Goal: Transaction & Acquisition: Purchase product/service

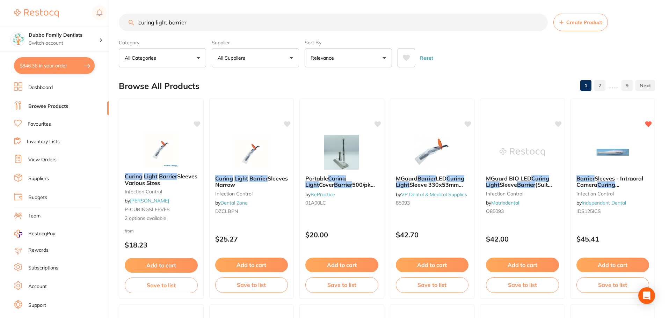
scroll to position [601, 0]
drag, startPoint x: 199, startPoint y: 25, endPoint x: 112, endPoint y: 27, distance: 86.2
click at [112, 27] on div "$846.36 Dubbo Family Dentists Switch account Dubbo Family Dentists $846.36 in y…" at bounding box center [334, 159] width 669 height 318
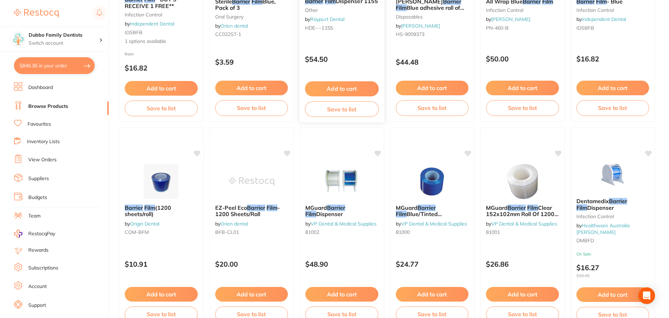
scroll to position [384, 0]
type input "barrier film"
click at [160, 193] on img at bounding box center [161, 180] width 46 height 35
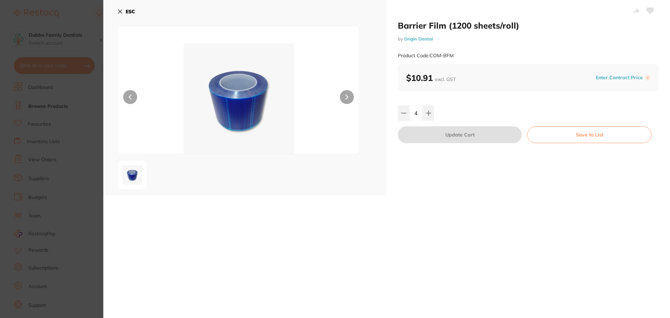
click at [468, 105] on div "4" at bounding box center [528, 112] width 261 height 15
click at [117, 9] on icon at bounding box center [120, 12] width 6 height 6
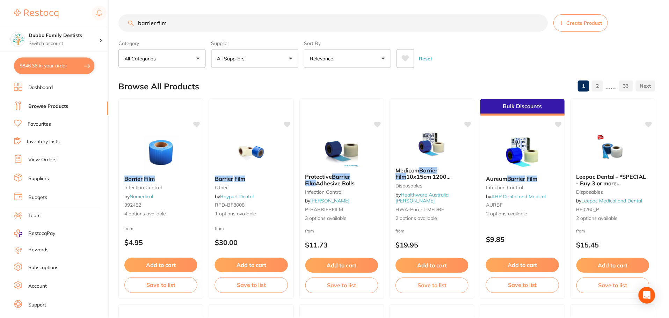
scroll to position [384, 0]
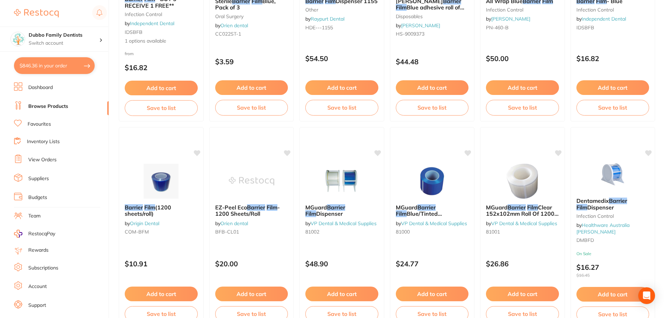
click at [41, 64] on button "$846.36 in your order" at bounding box center [54, 65] width 81 height 17
checkbox input "true"
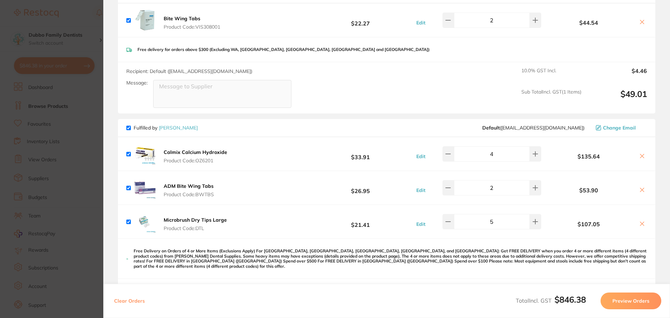
scroll to position [217, 0]
click at [640, 188] on icon at bounding box center [643, 189] width 6 height 6
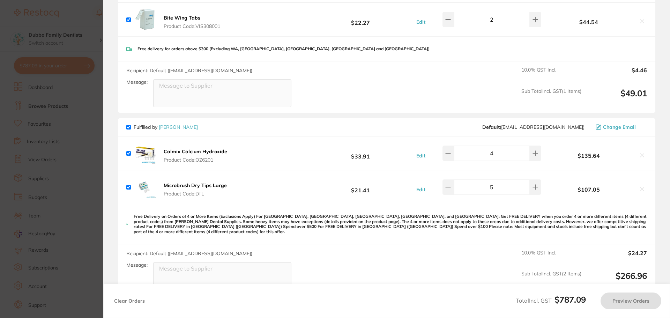
scroll to position [77, 0]
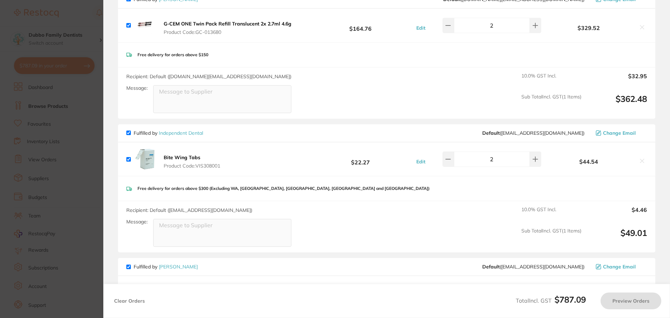
checkbox input "true"
click at [59, 170] on section "Update RRP Set your pre negotiated price for this item. Item Agreed RRP (excl. …" at bounding box center [335, 159] width 670 height 318
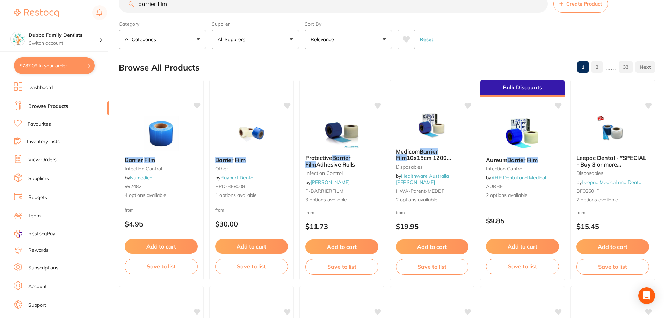
scroll to position [0, 0]
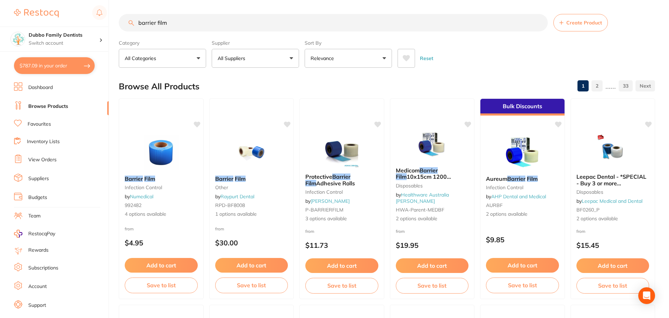
click at [46, 123] on link "Favourites" at bounding box center [39, 124] width 23 height 7
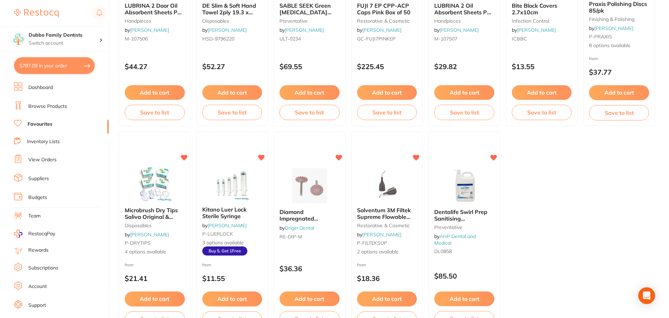
scroll to position [1397, 0]
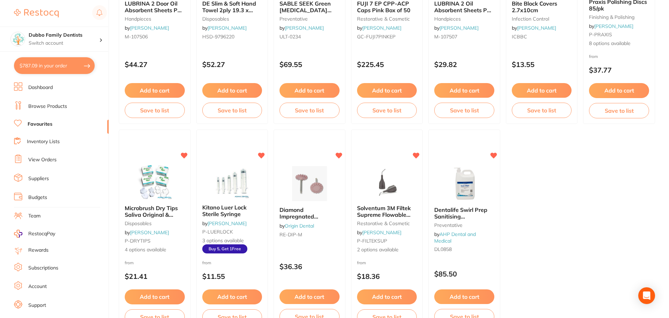
click at [43, 108] on link "Browse Products" at bounding box center [47, 106] width 39 height 7
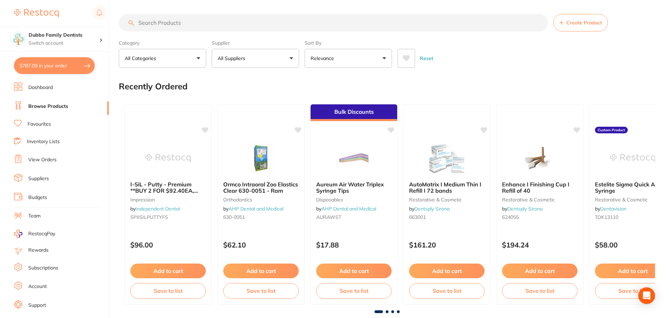
click at [221, 17] on input "search" at bounding box center [333, 22] width 429 height 17
type input "l"
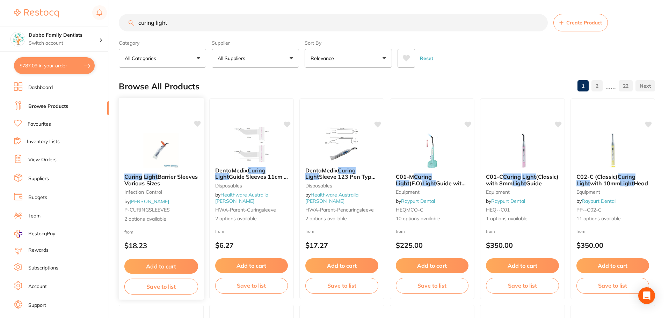
click at [154, 123] on div "Curing Light Barrier Sleeves Various Sizes infection control by Adam Dental P-C…" at bounding box center [161, 198] width 86 height 203
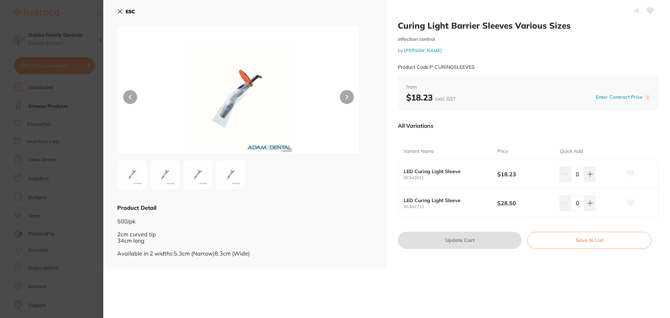
click at [139, 174] on img at bounding box center [132, 174] width 25 height 25
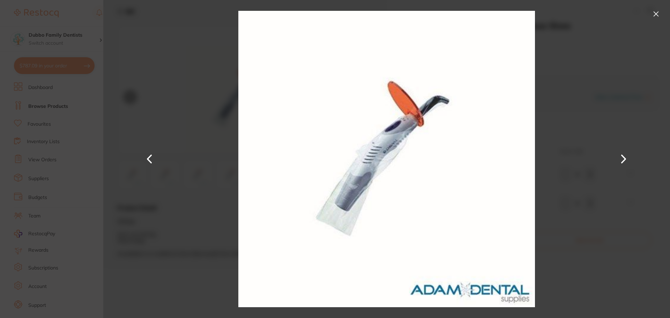
click at [621, 159] on button at bounding box center [624, 159] width 17 height 159
click at [656, 12] on button at bounding box center [656, 13] width 11 height 11
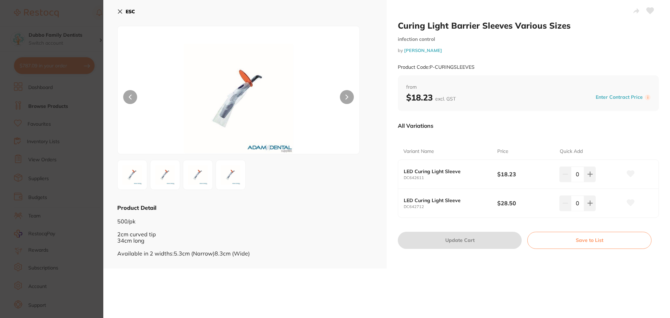
click at [463, 168] on div "LED Curing Light Sleeve DC642611 $18.23 0" at bounding box center [528, 174] width 260 height 29
click at [76, 66] on section "Curing Light Barrier Sleeves Various Sizes infection control by Adam Dental Pro…" at bounding box center [335, 159] width 670 height 318
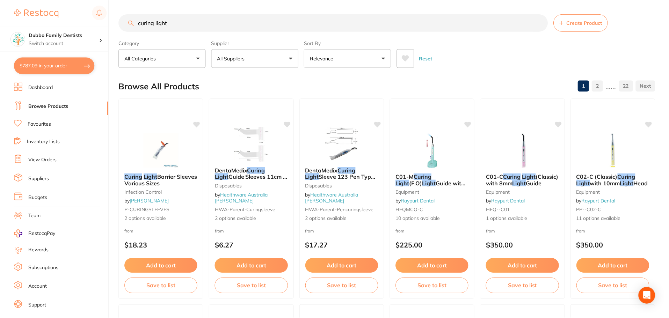
scroll to position [3, 0]
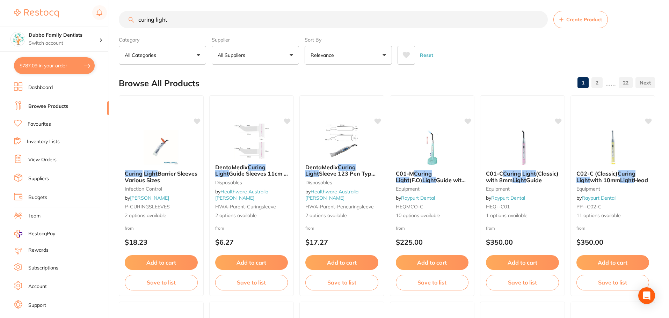
drag, startPoint x: 183, startPoint y: 18, endPoint x: 82, endPoint y: 13, distance: 101.7
click at [82, 13] on div "$787.09 Dubbo Family Dentists Switch account Dubbo Family Dentists $787.09 in y…" at bounding box center [334, 156] width 669 height 318
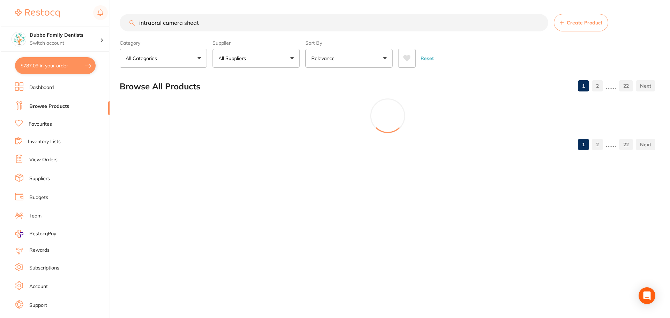
scroll to position [0, 0]
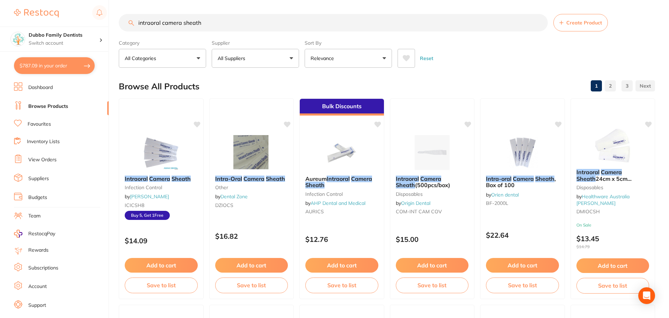
type input "intraoral camera sheath"
click at [437, 150] on img at bounding box center [432, 151] width 46 height 35
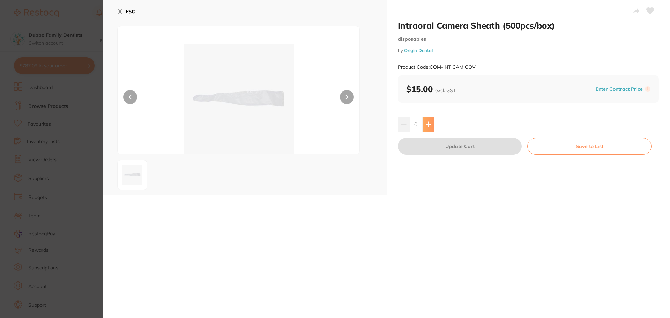
click at [431, 119] on button at bounding box center [429, 124] width 12 height 15
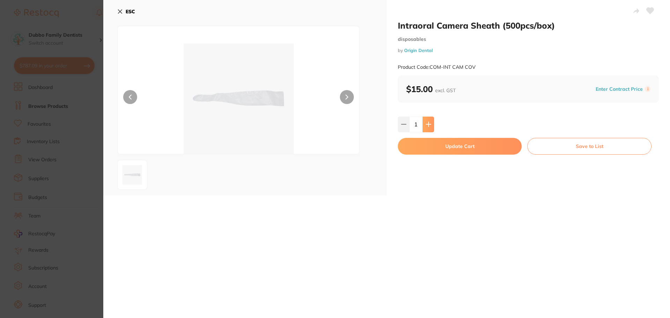
click at [431, 119] on button at bounding box center [429, 124] width 12 height 15
type input "5"
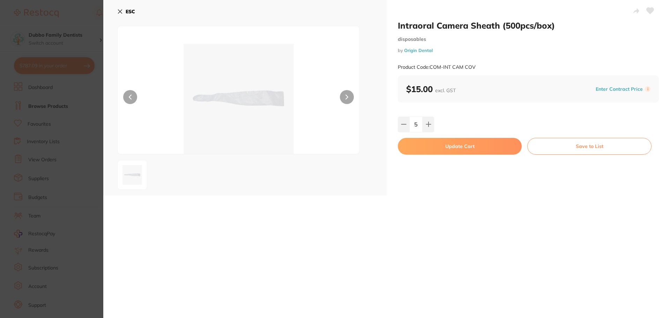
click at [457, 146] on button "Update Cart" at bounding box center [460, 146] width 124 height 17
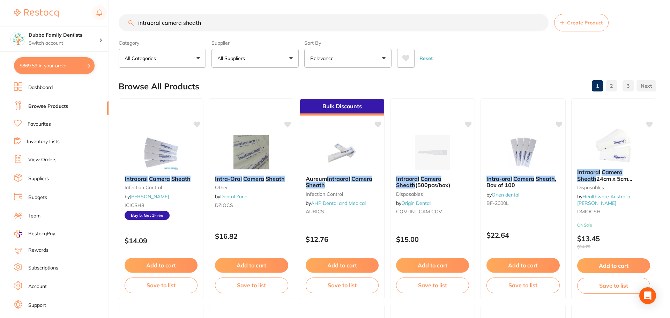
checkbox input "false"
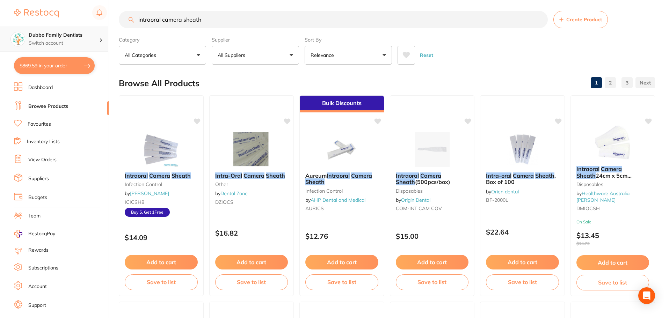
drag, startPoint x: 255, startPoint y: 27, endPoint x: 0, endPoint y: 34, distance: 255.0
click at [0, 34] on div "$869.59 Dubbo Family Dentists Switch account Dubbo Family Dentists $869.59 in y…" at bounding box center [334, 156] width 669 height 318
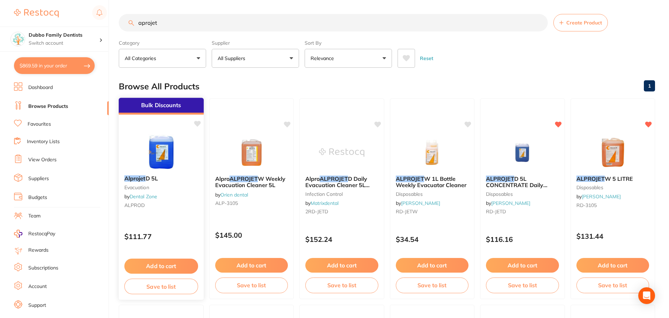
type input "aprojet"
click at [171, 157] on img at bounding box center [161, 151] width 46 height 35
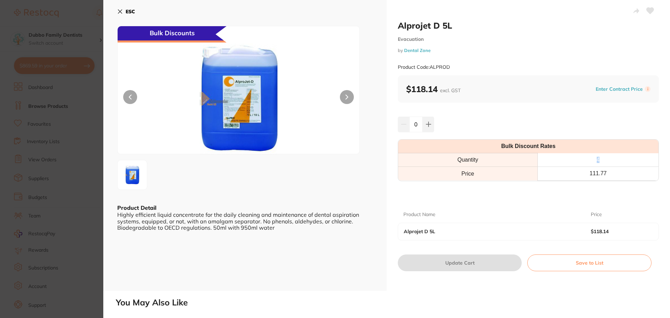
drag, startPoint x: 597, startPoint y: 156, endPoint x: 607, endPoint y: 158, distance: 10.6
click at [607, 158] on th "4" at bounding box center [598, 160] width 121 height 14
click at [610, 171] on th "111.77" at bounding box center [598, 174] width 121 height 14
drag, startPoint x: 593, startPoint y: 160, endPoint x: 610, endPoint y: 160, distance: 16.8
click at [610, 160] on th "4" at bounding box center [598, 160] width 121 height 14
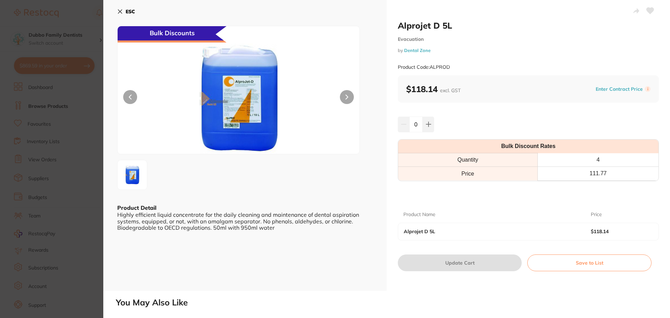
click at [612, 171] on th "111.77" at bounding box center [598, 174] width 121 height 14
click at [117, 12] on icon at bounding box center [120, 12] width 6 height 6
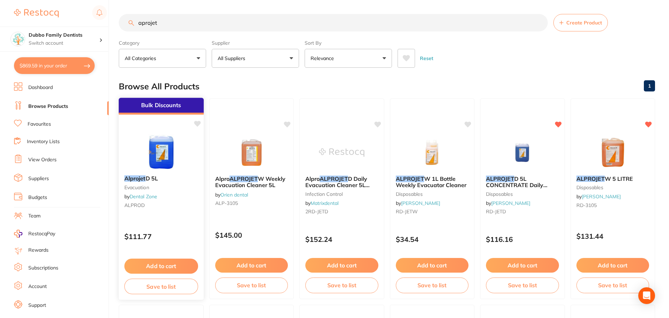
click at [156, 147] on img at bounding box center [161, 151] width 46 height 35
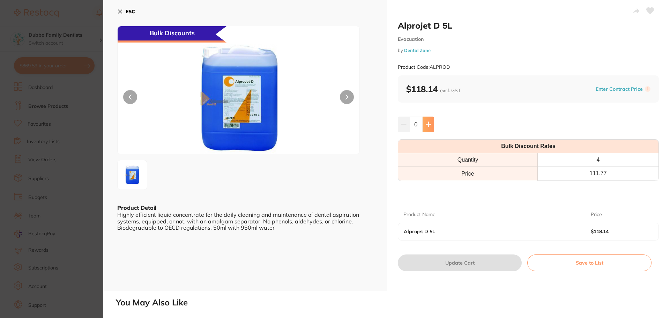
click at [433, 120] on button at bounding box center [429, 124] width 12 height 15
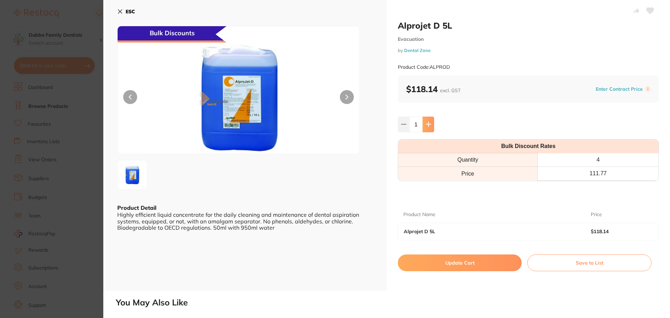
click at [433, 120] on button at bounding box center [429, 124] width 12 height 15
click at [432, 120] on button at bounding box center [429, 124] width 12 height 15
click at [432, 124] on button at bounding box center [429, 124] width 12 height 15
type input "4"
click at [597, 159] on th "4" at bounding box center [598, 160] width 121 height 14
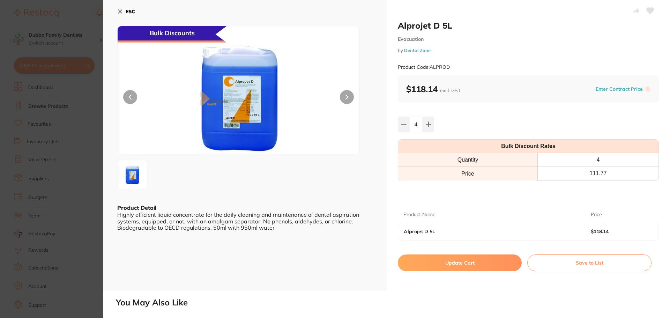
click at [444, 264] on button "Update Cart" at bounding box center [460, 263] width 124 height 17
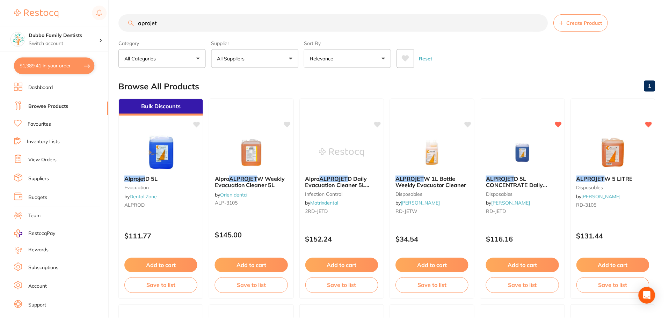
scroll to position [1, 0]
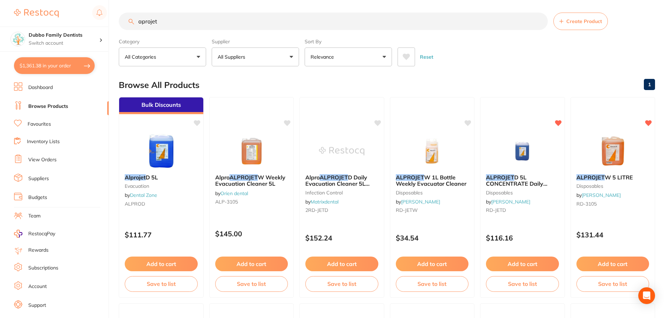
click at [45, 62] on button "$1,361.38 in your order" at bounding box center [54, 65] width 81 height 17
checkbox input "true"
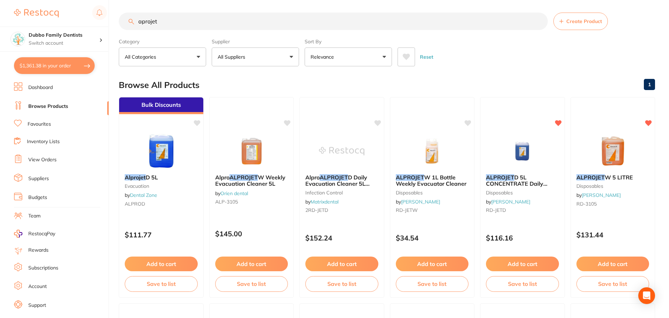
checkbox input "true"
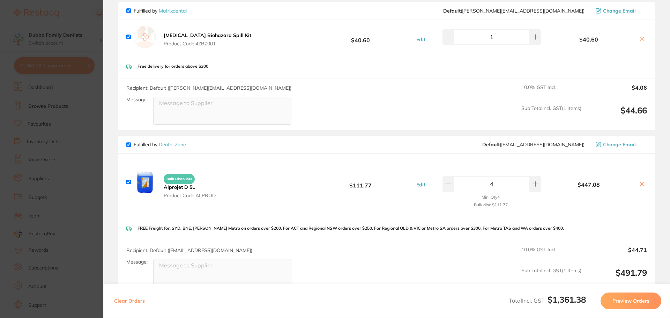
scroll to position [560, 0]
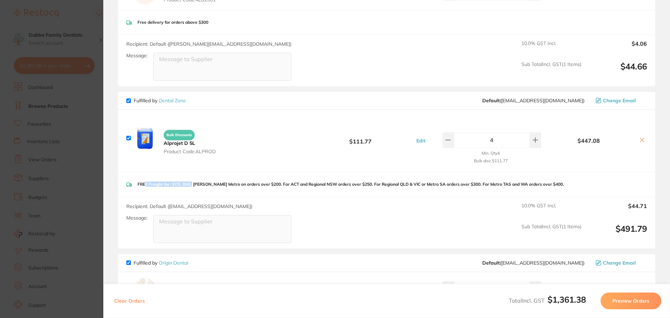
drag, startPoint x: 144, startPoint y: 180, endPoint x: 230, endPoint y: 181, distance: 86.2
click at [192, 182] on p "FREE Freight for: SYD, BNE, [PERSON_NAME] Metro on orders over $200. For ACT an…" at bounding box center [351, 184] width 427 height 5
click at [243, 182] on p "FREE Freight for: SYD, BNE, [PERSON_NAME] Metro on orders over $200. For ACT an…" at bounding box center [351, 184] width 427 height 5
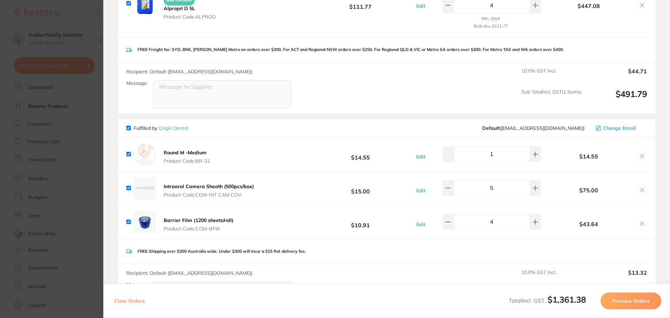
scroll to position [692, 0]
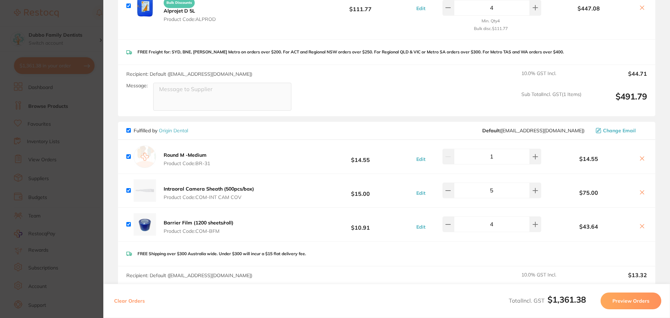
click at [71, 180] on section "Update RRP Set your pre negotiated price for this item. Item Agreed RRP (excl. …" at bounding box center [335, 159] width 670 height 318
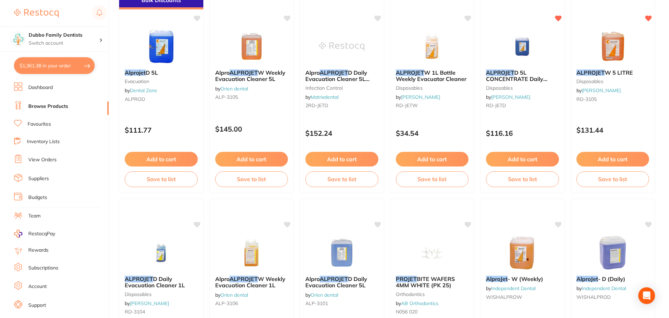
scroll to position [1, 0]
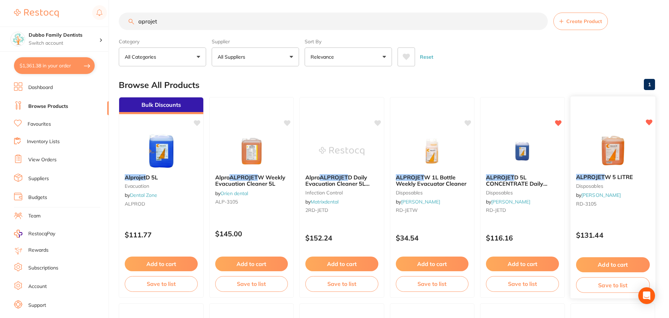
click at [607, 148] on img at bounding box center [612, 150] width 46 height 35
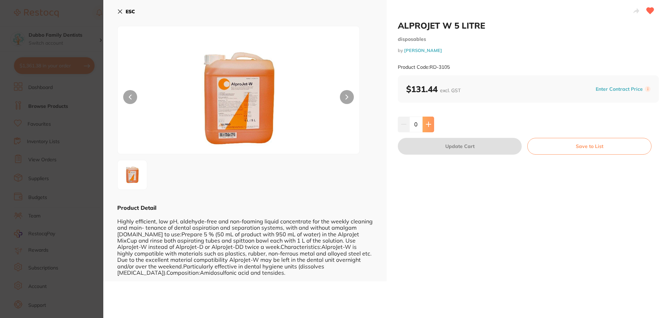
click at [430, 126] on icon at bounding box center [429, 125] width 6 height 6
type input "1"
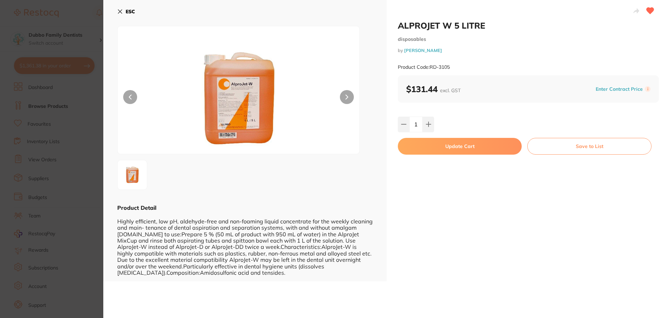
click at [453, 144] on button "Update Cart" at bounding box center [460, 146] width 124 height 17
checkbox input "false"
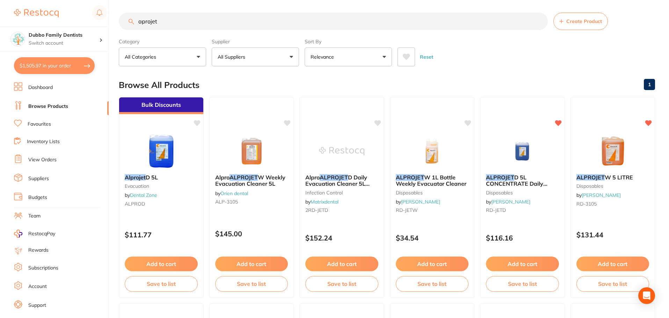
scroll to position [726, 0]
click at [141, 19] on input "aprojet" at bounding box center [333, 21] width 429 height 17
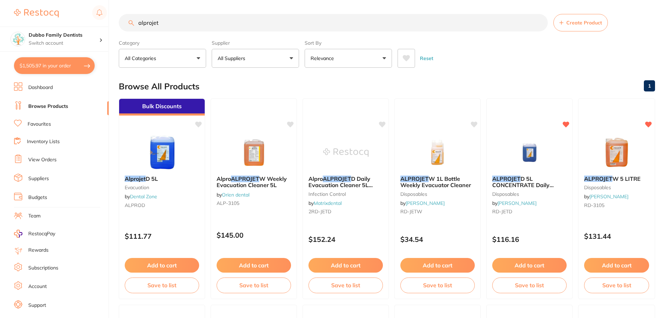
type input "alprojet"
click at [288, 84] on div "Browse All Products 1" at bounding box center [387, 86] width 536 height 23
click at [44, 124] on link "Favourites" at bounding box center [39, 124] width 23 height 7
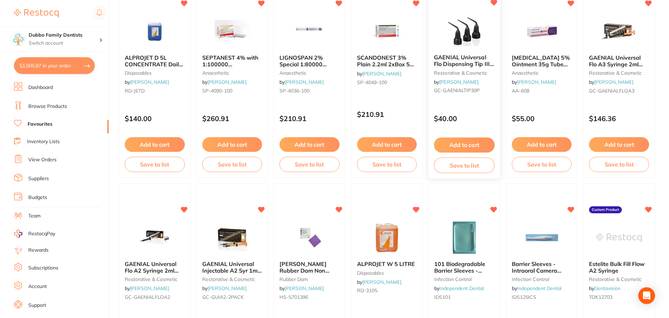
scroll to position [105, 0]
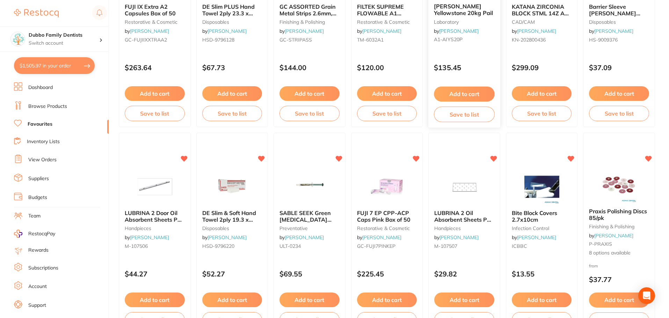
scroll to position [1152, 0]
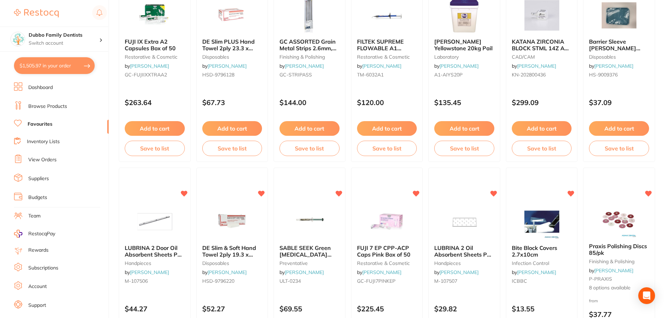
click at [43, 106] on link "Browse Products" at bounding box center [47, 106] width 39 height 7
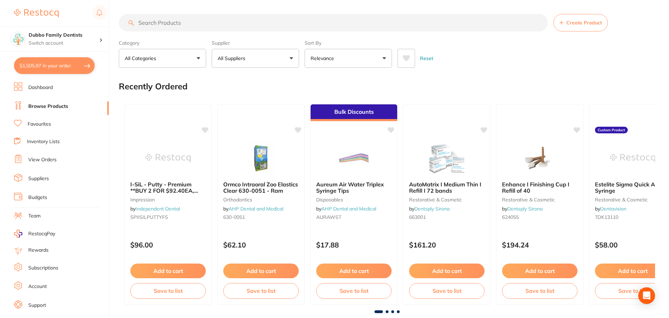
click at [223, 25] on input "search" at bounding box center [333, 22] width 429 height 17
type input "hand towel"
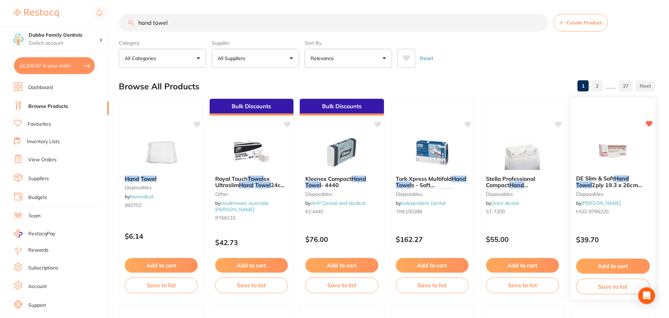
click at [599, 188] on span "2ply 19.3 x 26cm 2400 sheets" at bounding box center [608, 189] width 66 height 14
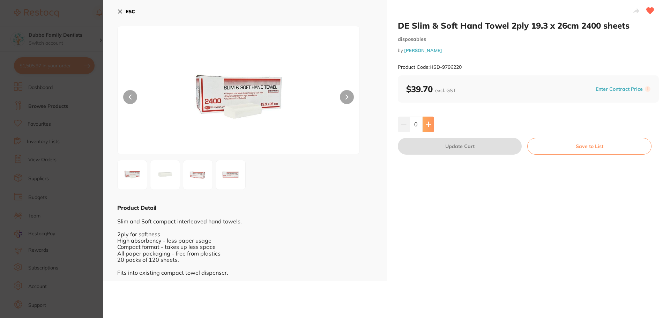
click at [426, 125] on icon at bounding box center [429, 125] width 6 height 6
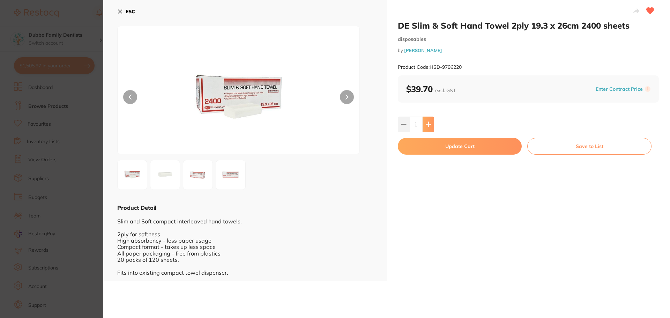
click at [426, 125] on icon at bounding box center [429, 125] width 6 height 6
type input "4"
click at [442, 148] on button "Update Cart" at bounding box center [460, 146] width 124 height 17
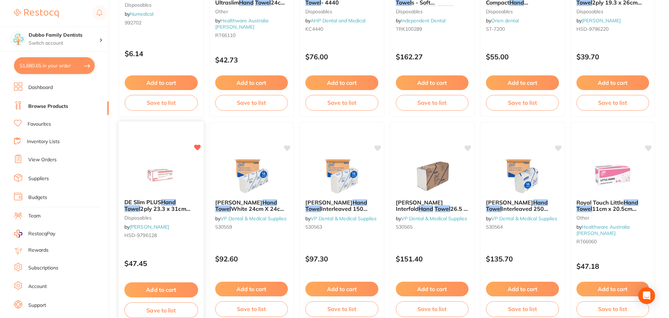
scroll to position [760, 0]
click at [149, 186] on img at bounding box center [161, 175] width 46 height 35
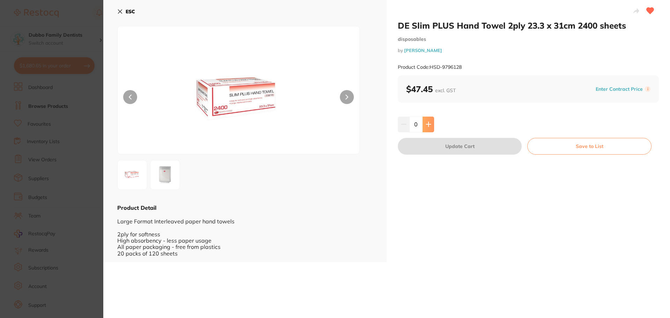
click at [426, 124] on icon at bounding box center [429, 125] width 6 height 6
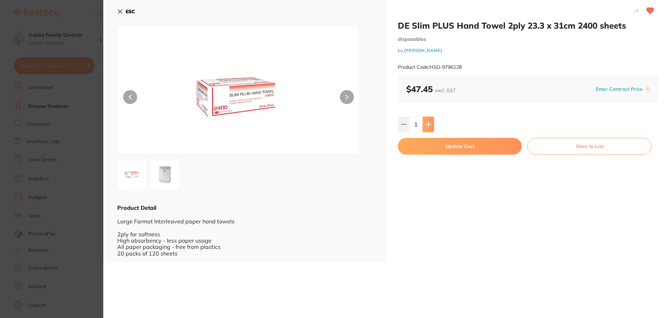
click at [426, 124] on icon at bounding box center [429, 125] width 6 height 6
type input "4"
click at [438, 145] on button "Update Cart" at bounding box center [460, 146] width 124 height 17
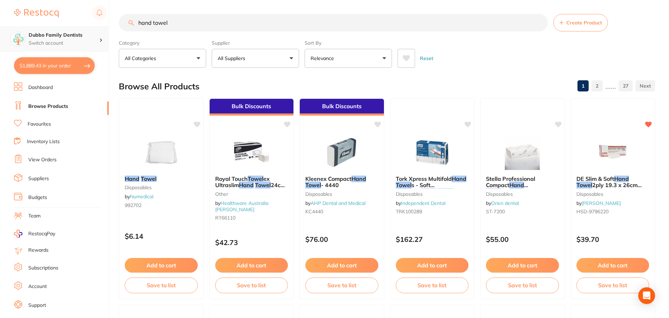
drag, startPoint x: 192, startPoint y: 22, endPoint x: 0, endPoint y: 27, distance: 191.7
click at [0, 27] on div "$1,889.43 Dubbo Family Dentists Switch account Dubbo Family Dentists $1,889.43 …" at bounding box center [334, 159] width 669 height 318
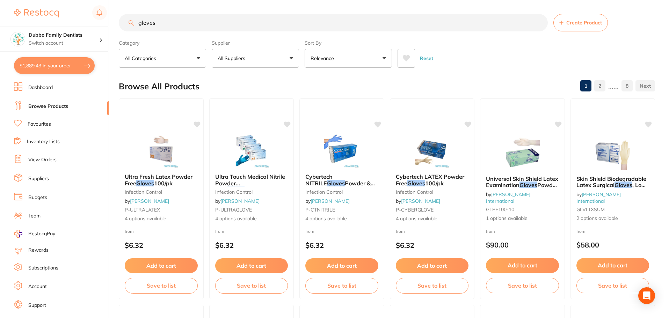
click at [139, 24] on input "gloves" at bounding box center [333, 22] width 429 height 17
type input "latex gloves"
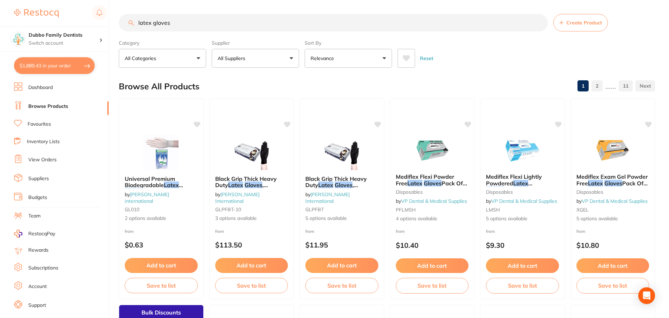
click at [363, 60] on button "Relevance" at bounding box center [347, 58] width 87 height 19
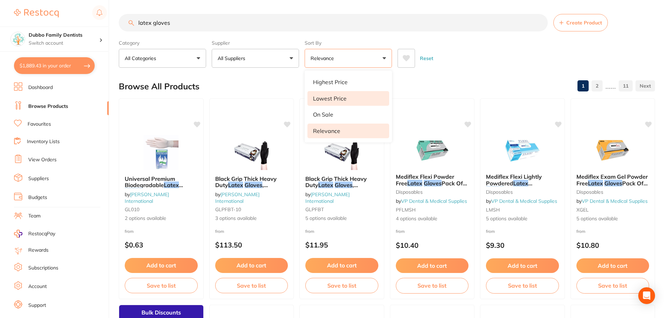
click at [348, 99] on li "Lowest Price" at bounding box center [348, 98] width 82 height 15
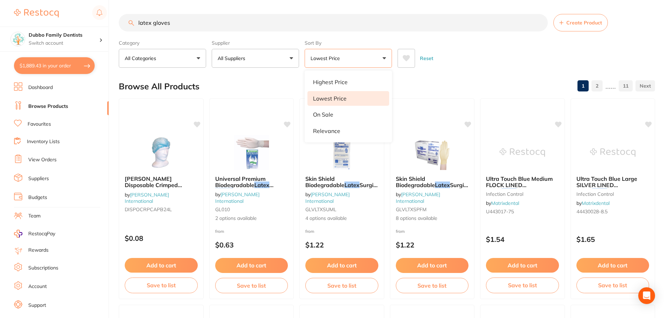
click at [529, 79] on div "Browse All Products 1 2 ...... 11" at bounding box center [387, 86] width 536 height 23
click at [290, 58] on button "All Suppliers" at bounding box center [255, 58] width 87 height 19
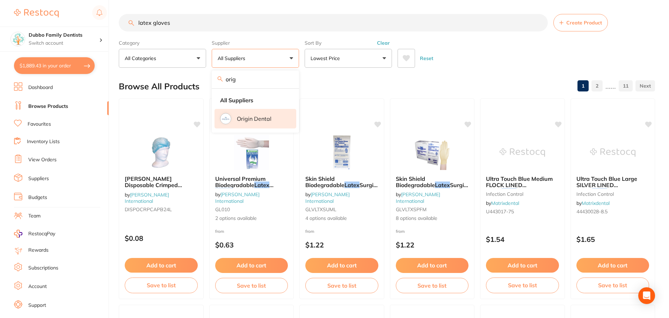
type input "orig"
click at [264, 116] on p "Origin Dental" at bounding box center [254, 119] width 35 height 6
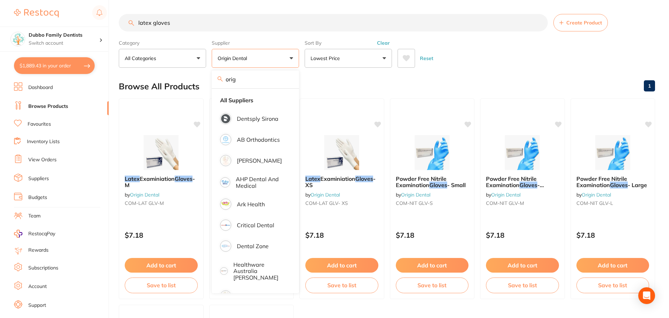
click at [425, 80] on div "Browse All Products 1" at bounding box center [387, 86] width 536 height 23
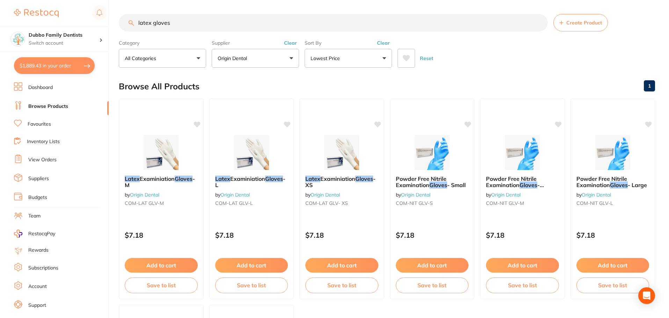
click at [282, 62] on button "Origin Dental" at bounding box center [255, 58] width 87 height 19
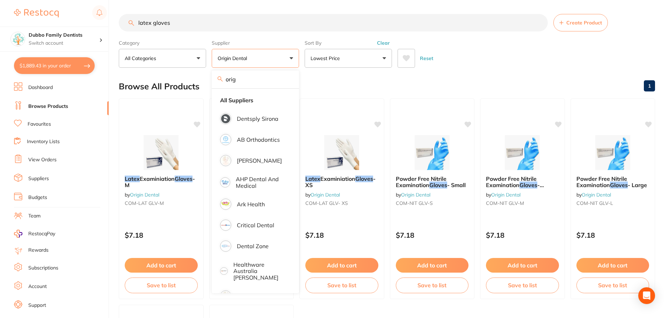
click at [285, 78] on input "orig" at bounding box center [255, 79] width 87 height 17
click at [289, 79] on input "orig" at bounding box center [255, 79] width 87 height 17
click at [241, 100] on strong "All Suppliers" at bounding box center [236, 100] width 33 height 6
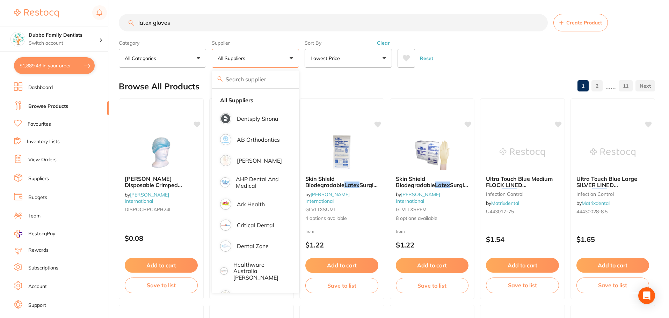
click at [469, 53] on div "Reset" at bounding box center [523, 55] width 252 height 24
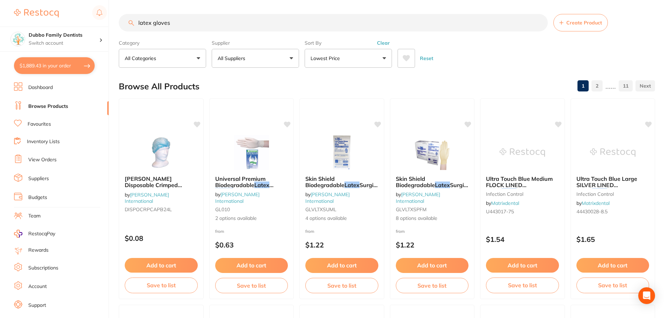
click at [343, 62] on button "Lowest Price" at bounding box center [347, 58] width 87 height 19
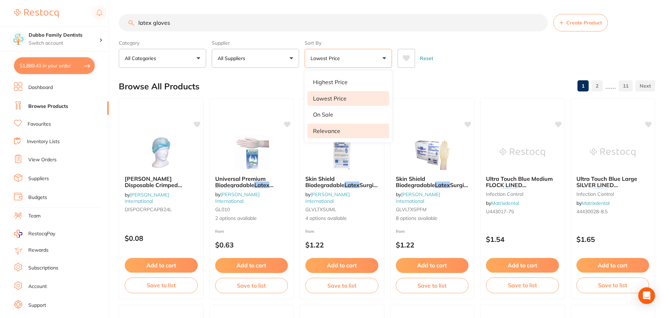
click at [331, 136] on li "Relevance" at bounding box center [348, 131] width 82 height 15
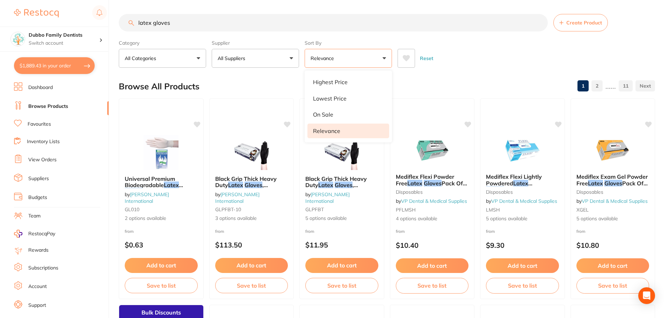
click at [463, 58] on div "Reset" at bounding box center [523, 55] width 252 height 24
click at [198, 18] on input "latex gloves" at bounding box center [333, 22] width 429 height 17
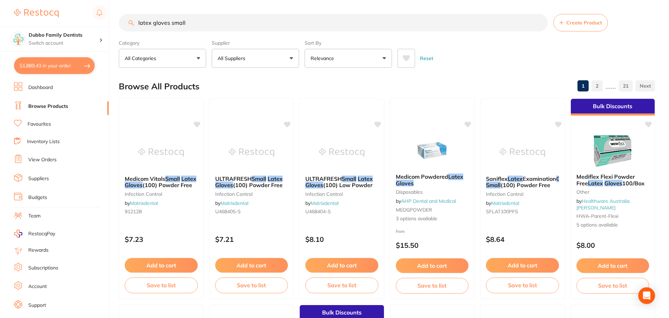
type input "latex gloves small"
click at [163, 135] on img at bounding box center [161, 151] width 46 height 35
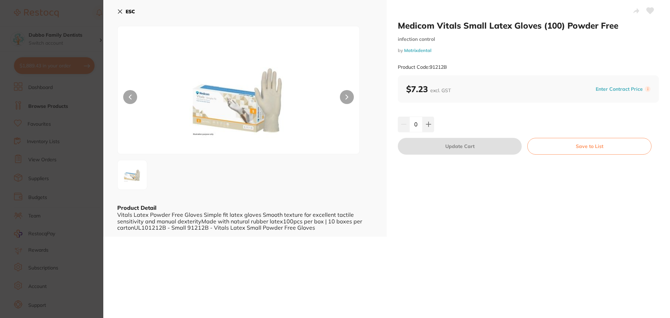
click at [81, 58] on section "Medicom Vitals Small Latex Gloves (100) Powder Free infection control by Matrix…" at bounding box center [335, 159] width 670 height 318
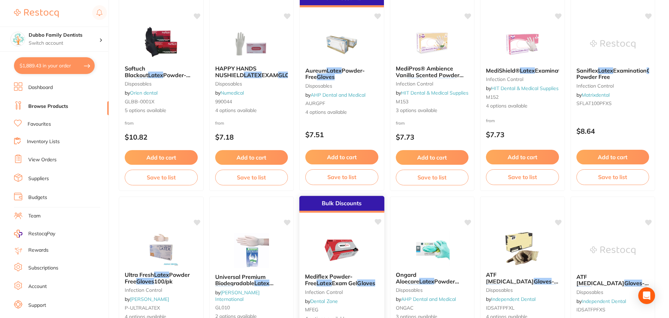
scroll to position [350, 0]
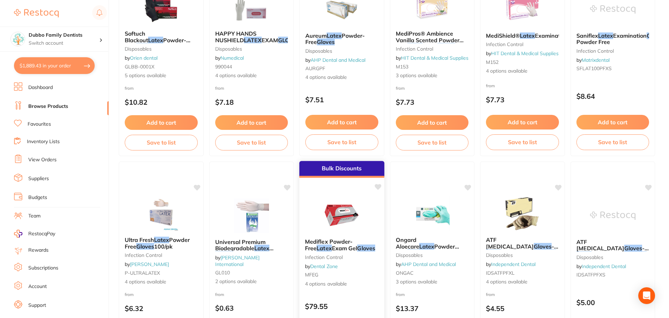
click at [354, 208] on img at bounding box center [342, 215] width 46 height 35
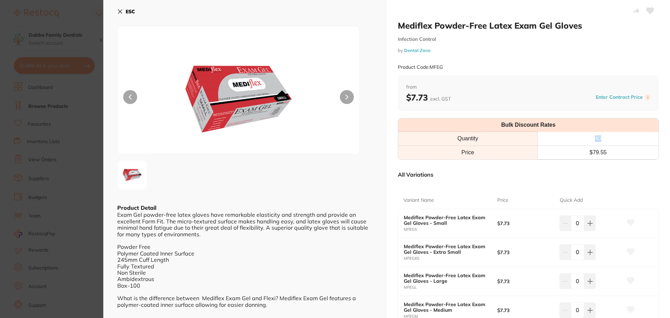
drag, startPoint x: 590, startPoint y: 136, endPoint x: 617, endPoint y: 138, distance: 26.6
click at [617, 138] on th "40" at bounding box center [598, 139] width 121 height 14
click at [618, 140] on th "40" at bounding box center [598, 139] width 121 height 14
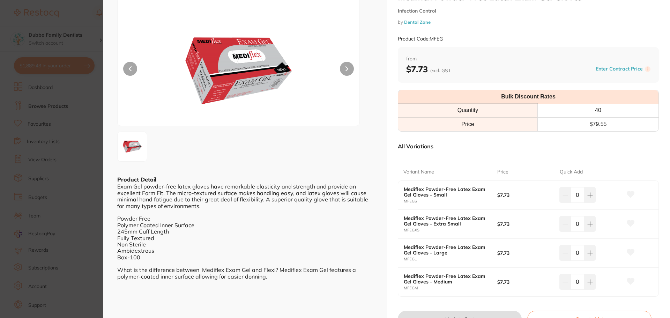
scroll to position [35, 0]
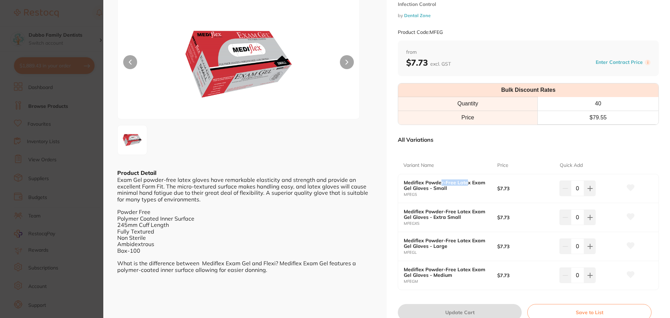
drag, startPoint x: 439, startPoint y: 178, endPoint x: 473, endPoint y: 190, distance: 36.1
click at [470, 187] on div "Mediflex Powder-Free Latex Exam Gel Gloves - Small MFEGS $7.73 0" at bounding box center [528, 188] width 260 height 29
click at [473, 190] on b "Mediflex Powder-Free Latex Exam Gel Gloves - Small" at bounding box center [446, 185] width 84 height 11
drag, startPoint x: 578, startPoint y: 187, endPoint x: 571, endPoint y: 186, distance: 7.4
click at [571, 186] on input "0" at bounding box center [577, 188] width 13 height 15
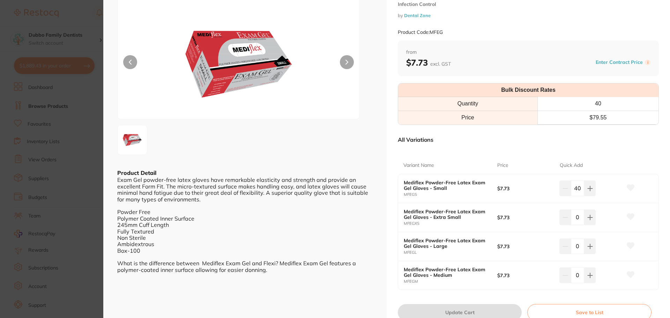
type input "40"
click at [583, 154] on div "Variant Name Price Quick Add Mediflex Powder-Free Latex Exam Gel Gloves - Small…" at bounding box center [528, 219] width 261 height 141
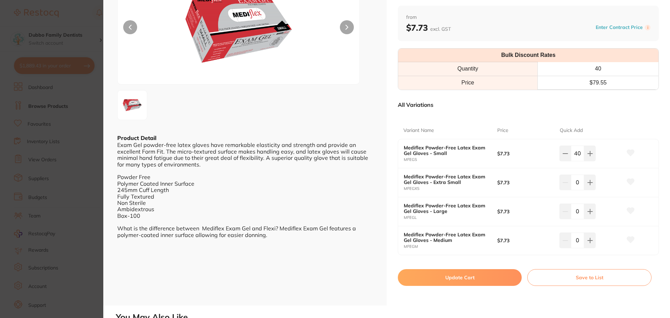
click at [464, 278] on button "Update Cart" at bounding box center [460, 277] width 124 height 17
checkbox input "false"
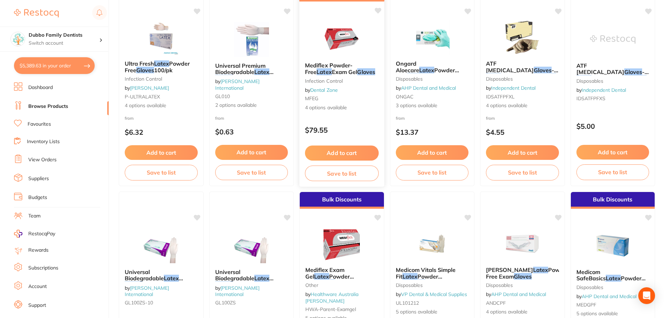
scroll to position [559, 0]
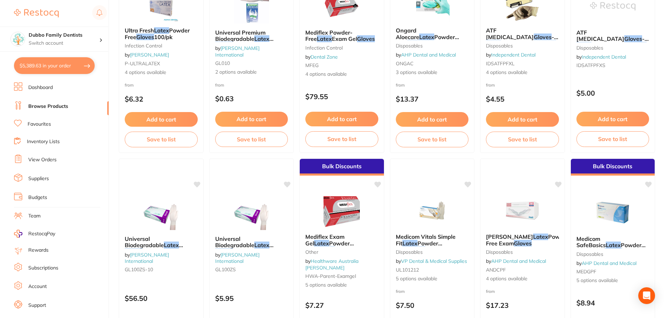
click at [38, 67] on button "$5,389.63 in your order" at bounding box center [54, 65] width 81 height 17
checkbox input "true"
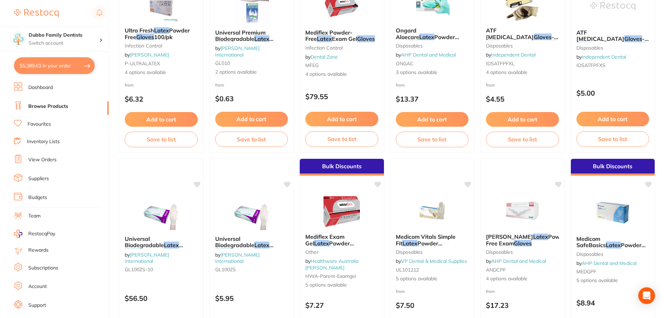
checkbox input "true"
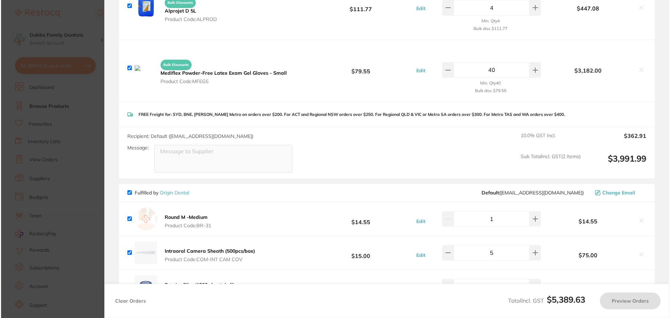
scroll to position [0, 0]
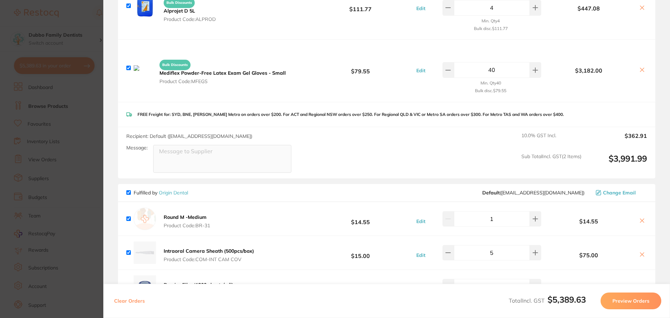
click at [507, 62] on input "40" at bounding box center [492, 69] width 76 height 15
click at [558, 86] on div "Fulfilled by Dental Zone Default ( hello@dentalzone.com.au ) Change Email Bulk …" at bounding box center [387, 68] width 538 height 219
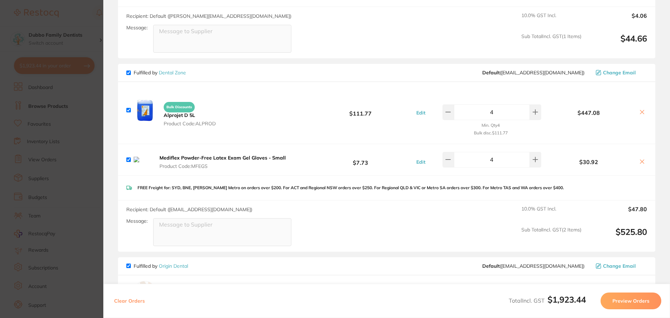
scroll to position [689, 0]
click at [518, 161] on input "4" at bounding box center [492, 159] width 76 height 15
click at [557, 156] on div "Mediflex Powder-Free Latex Exam Gel Gloves - Small Product Code: MFEGS $7.73 Ed…" at bounding box center [387, 160] width 538 height 31
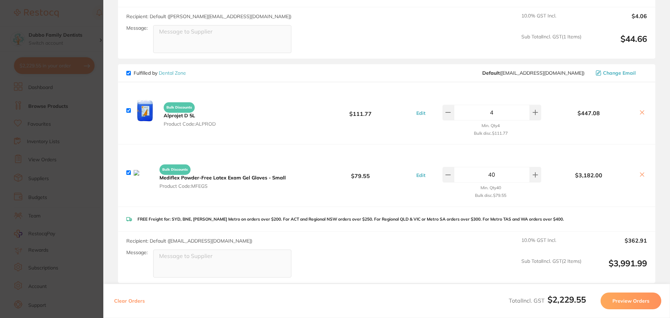
click at [518, 170] on input "40" at bounding box center [492, 174] width 76 height 15
type input "4"
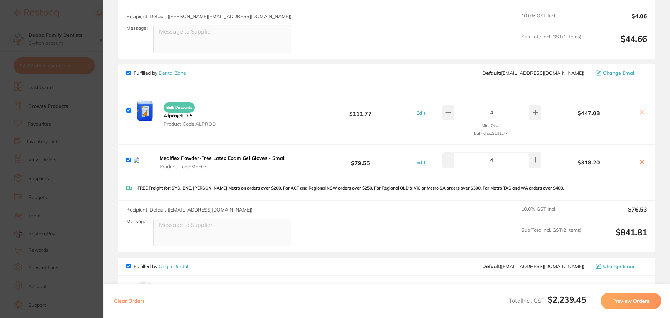
click at [641, 168] on div "Mediflex Powder-Free Latex Exam Gel Gloves - Small Product Code: MFEGS $79.55 E…" at bounding box center [387, 160] width 538 height 31
click at [641, 159] on icon at bounding box center [643, 162] width 6 height 6
checkbox input "false"
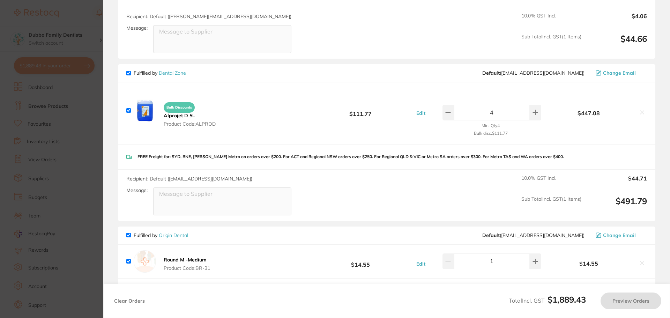
click at [42, 155] on section "Update RRP Set your pre negotiated price for this item. Item Agreed RRP (excl. …" at bounding box center [335, 159] width 670 height 318
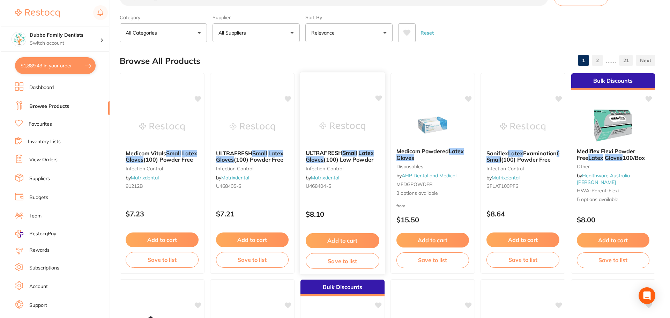
scroll to position [0, 0]
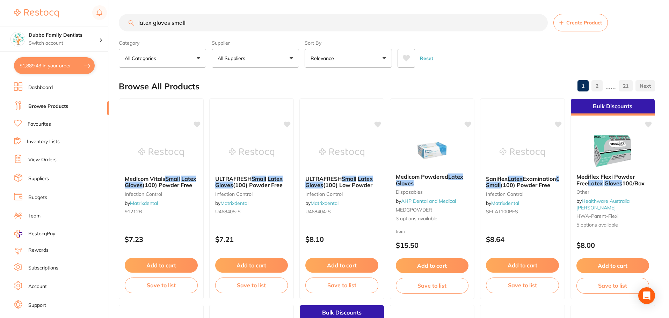
click at [245, 62] on p "All Suppliers" at bounding box center [233, 58] width 30 height 7
type input "origi"
click at [262, 122] on li "Origin Dental" at bounding box center [255, 119] width 82 height 20
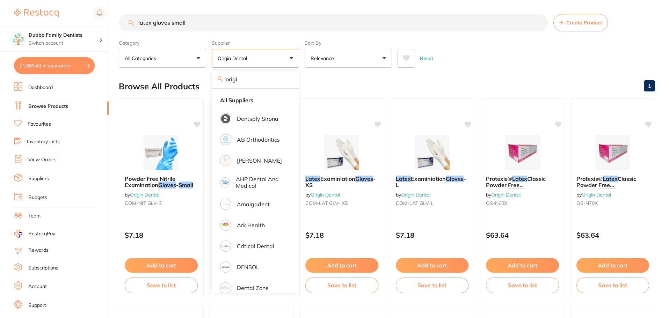
click at [206, 25] on input "latex gloves small" at bounding box center [333, 22] width 429 height 17
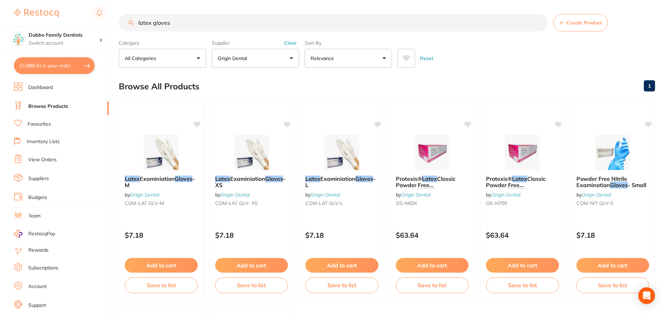
type input "latex gloves"
click at [360, 86] on div "Browse All Products 1" at bounding box center [387, 86] width 536 height 23
click at [165, 146] on img at bounding box center [161, 151] width 46 height 35
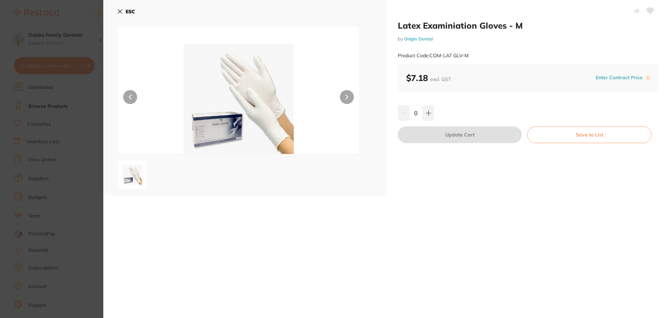
click at [421, 112] on input "0" at bounding box center [416, 112] width 13 height 15
type input "50"
click at [475, 110] on div "50" at bounding box center [528, 112] width 261 height 15
click at [479, 135] on button "Update Cart" at bounding box center [460, 134] width 124 height 17
checkbox input "true"
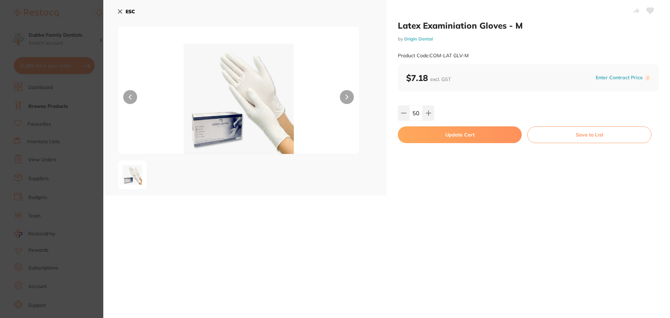
checkbox input "false"
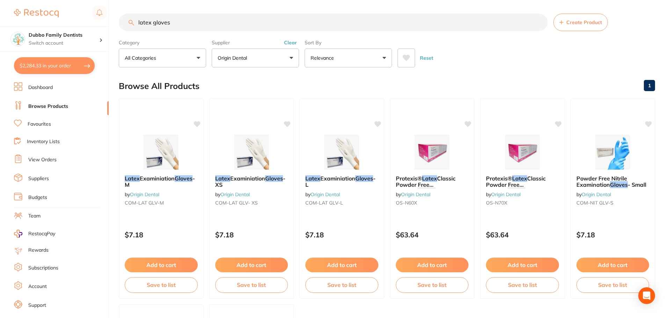
click at [255, 61] on button "Origin Dental" at bounding box center [255, 58] width 87 height 19
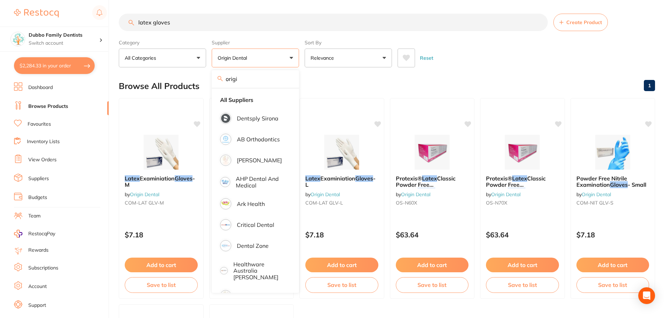
click at [286, 41] on label "Supplier" at bounding box center [255, 42] width 87 height 6
drag, startPoint x: 345, startPoint y: 128, endPoint x: 323, endPoint y: 88, distance: 46.1
click at [343, 122] on div "Latex Examiniation Gloves - L by Origin Dental COM-LAT GLV-L $7.18 Add to cart …" at bounding box center [341, 198] width 85 height 201
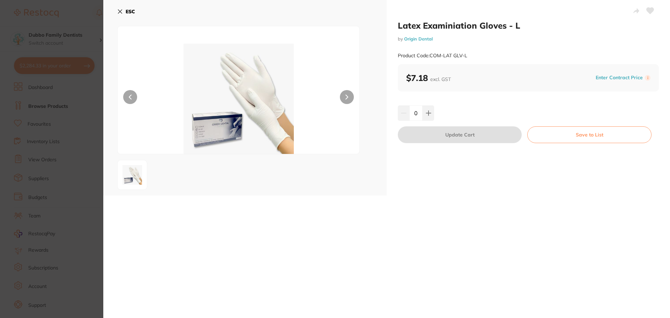
click at [118, 5] on div "ESC" at bounding box center [245, 98] width 284 height 196
click at [121, 11] on icon at bounding box center [120, 12] width 4 height 4
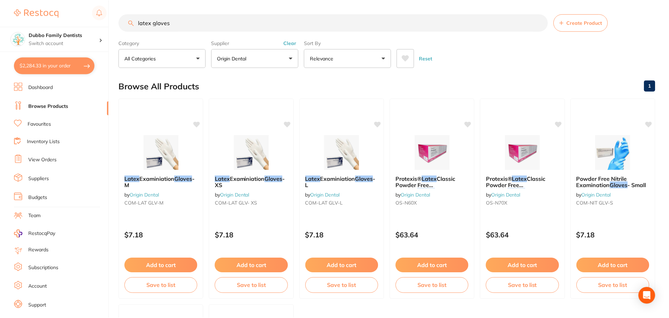
scroll to position [0, 0]
click at [292, 39] on div "Supplier Origin Dental origi All Suppliers Dentsply Sirona AB Orthodontics Adam…" at bounding box center [255, 52] width 87 height 31
click at [292, 41] on button "Clear" at bounding box center [290, 42] width 17 height 6
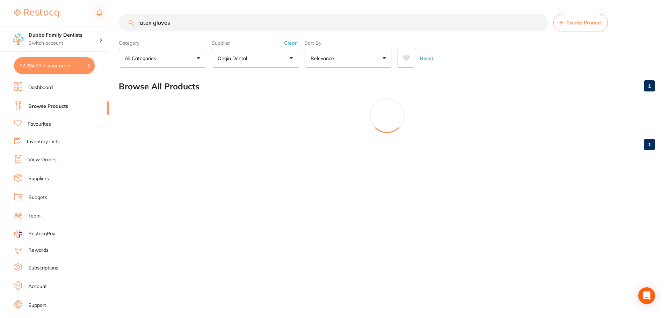
scroll to position [0, 0]
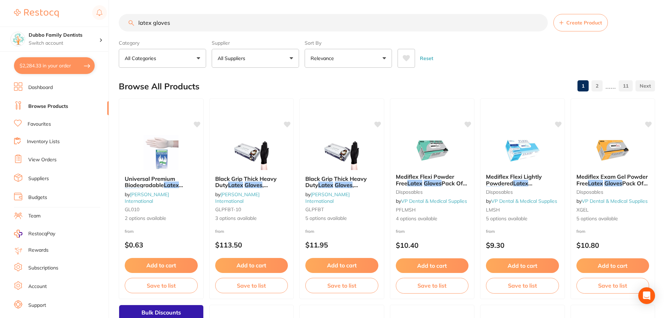
click at [208, 19] on input "latex gloves" at bounding box center [333, 22] width 429 height 17
type input "latex gloves small"
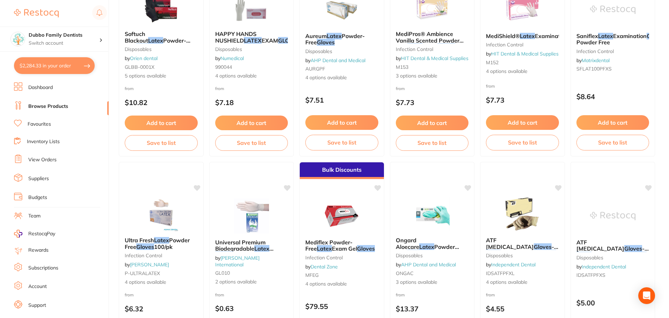
scroll to position [384, 0]
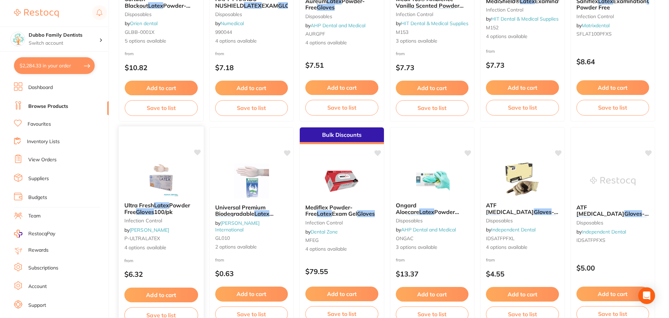
click at [147, 178] on img at bounding box center [161, 178] width 46 height 35
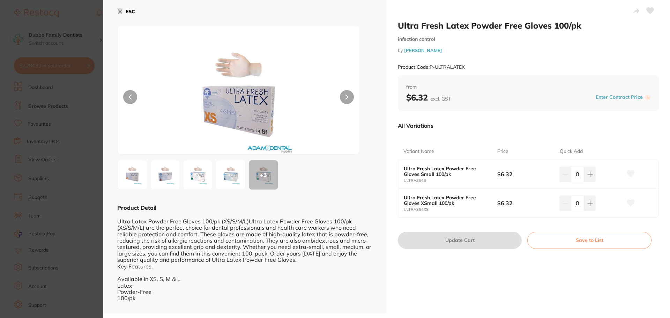
click at [437, 173] on b "Ultra Fresh Latex Powder Free Gloves Small 100/pk" at bounding box center [446, 171] width 84 height 11
click at [594, 178] on button at bounding box center [590, 174] width 12 height 15
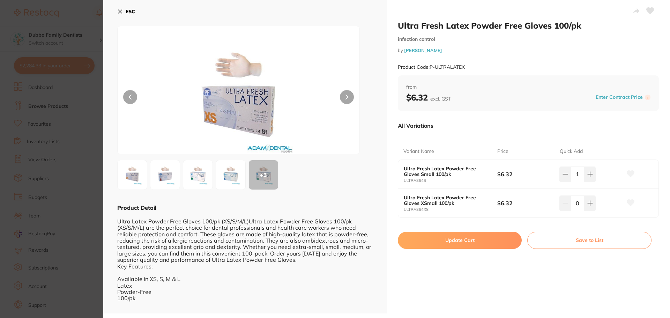
drag, startPoint x: 582, startPoint y: 174, endPoint x: 571, endPoint y: 171, distance: 10.8
click at [571, 171] on input "1" at bounding box center [577, 174] width 13 height 15
type input "40"
click at [542, 140] on div "Variant Name Price Quick Add Ultra Fresh Latex Powder Free Gloves Small 100/pk …" at bounding box center [528, 176] width 261 height 83
click at [476, 238] on button "Update Cart" at bounding box center [460, 240] width 124 height 17
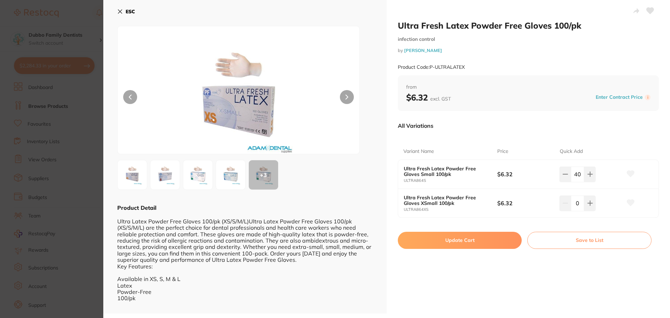
checkbox input "false"
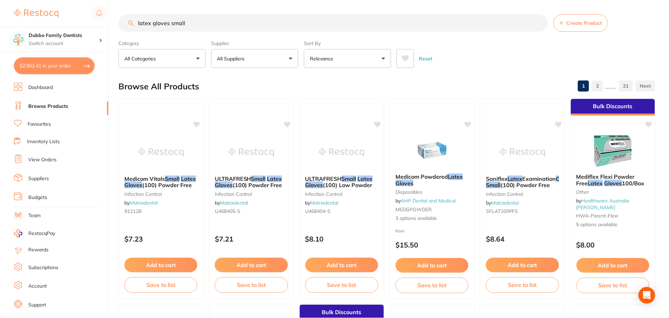
scroll to position [723, 0]
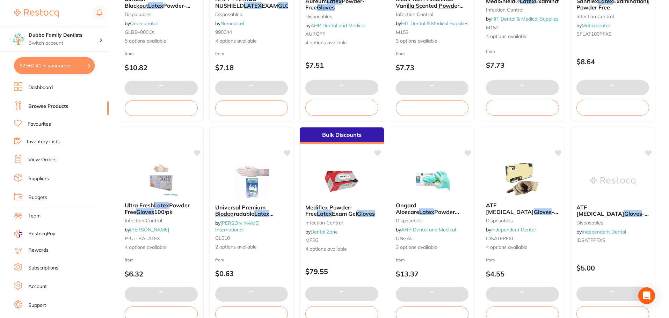
click at [61, 67] on button "$2,562.41 in your order" at bounding box center [54, 65] width 81 height 17
checkbox input "true"
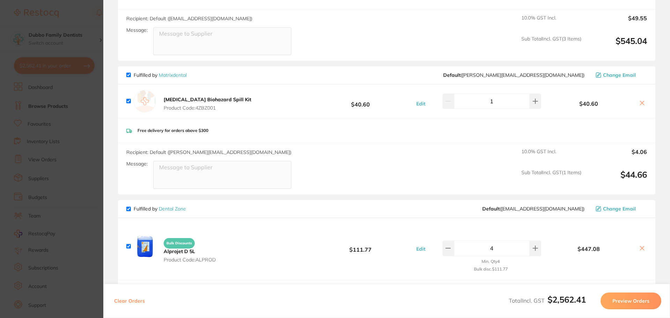
scroll to position [594, 0]
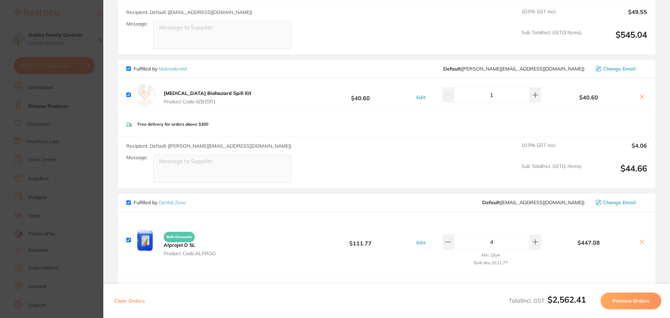
click at [165, 122] on p "Free delivery for orders above $300" at bounding box center [173, 124] width 71 height 5
click at [199, 90] on b "[MEDICAL_DATA] Biohazard Spill Kit" at bounding box center [208, 93] width 88 height 6
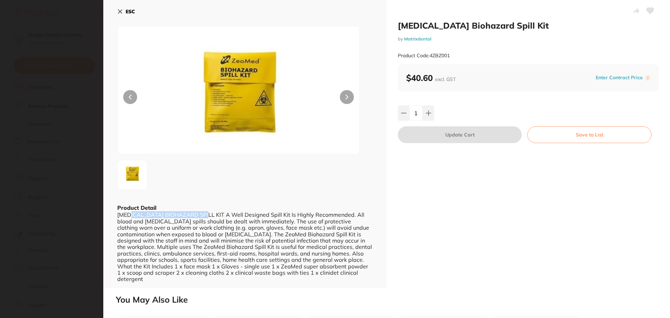
drag, startPoint x: 133, startPoint y: 214, endPoint x: 206, endPoint y: 216, distance: 73.3
click at [206, 216] on div "BODY FLUID BIOHAZARD SPILL KIT A Well Designed Spill Kit Is Highly Recommended.…" at bounding box center [245, 247] width 256 height 71
drag, startPoint x: 223, startPoint y: 213, endPoint x: 248, endPoint y: 212, distance: 24.8
click at [248, 212] on div "BODY FLUID BIOHAZARD SPILL KIT A Well Designed Spill Kit Is Highly Recommended.…" at bounding box center [245, 247] width 256 height 71
click at [289, 215] on div "BODY FLUID BIOHAZARD SPILL KIT A Well Designed Spill Kit Is Highly Recommended.…" at bounding box center [245, 247] width 256 height 71
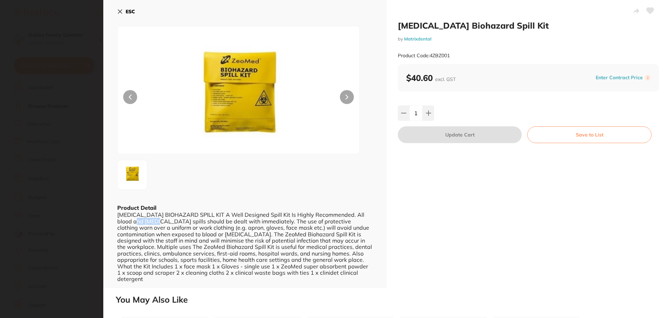
drag, startPoint x: 132, startPoint y: 222, endPoint x: 152, endPoint y: 223, distance: 19.6
click at [152, 223] on div "BODY FLUID BIOHAZARD SPILL KIT A Well Designed Spill Kit Is Highly Recommended.…" at bounding box center [245, 247] width 256 height 71
drag, startPoint x: 170, startPoint y: 222, endPoint x: 227, endPoint y: 219, distance: 57.4
click at [227, 219] on div "BODY FLUID BIOHAZARD SPILL KIT A Well Designed Spill Kit Is Highly Recommended.…" at bounding box center [245, 247] width 256 height 71
click at [257, 220] on div "BODY FLUID BIOHAZARD SPILL KIT A Well Designed Spill Kit Is Highly Recommended.…" at bounding box center [245, 247] width 256 height 71
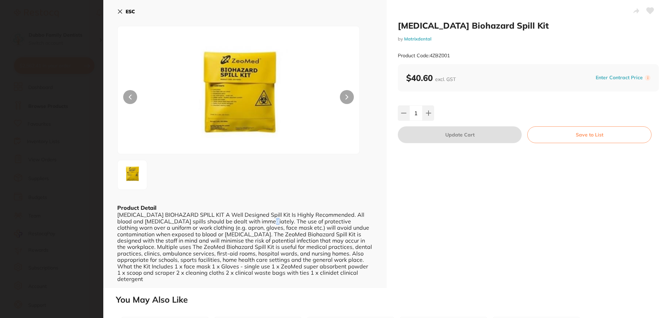
click at [257, 220] on div "BODY FLUID BIOHAZARD SPILL KIT A Well Designed Spill Kit Is Highly Recommended.…" at bounding box center [245, 247] width 256 height 71
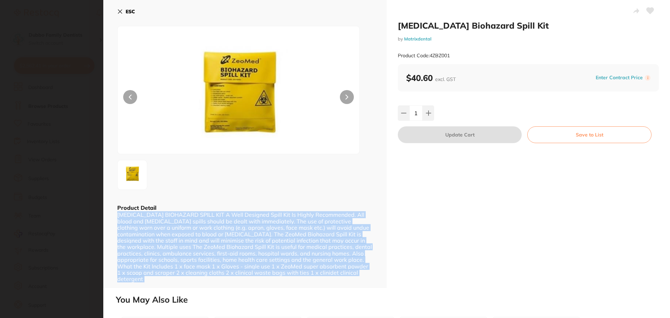
drag, startPoint x: 257, startPoint y: 220, endPoint x: 279, endPoint y: 219, distance: 22.4
click at [279, 219] on div "BODY FLUID BIOHAZARD SPILL KIT A Well Designed Spill Kit Is Highly Recommended.…" at bounding box center [245, 247] width 256 height 71
click at [282, 226] on div "BODY FLUID BIOHAZARD SPILL KIT A Well Designed Spill Kit Is Highly Recommended.…" at bounding box center [245, 247] width 256 height 71
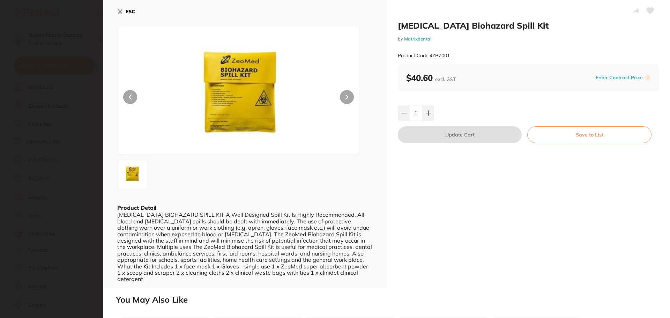
scroll to position [0, 0]
click at [62, 243] on section "Body Fluid Biohazard Spill Kit by Matrixdental Product Code: 4ZBZ001 ESC Produc…" at bounding box center [335, 159] width 670 height 318
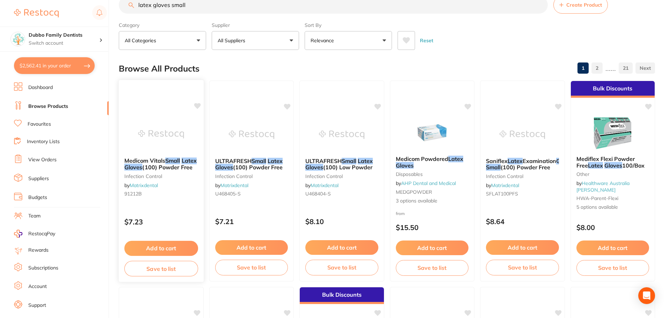
scroll to position [0, 0]
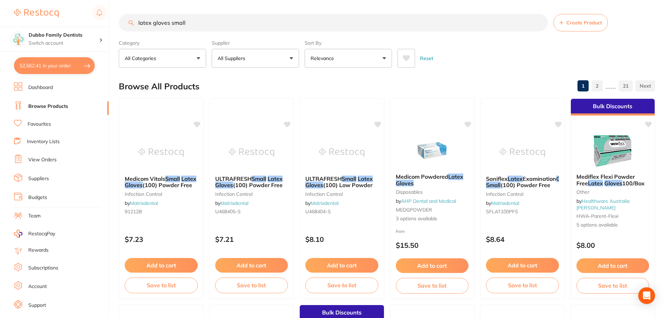
drag, startPoint x: 170, startPoint y: 23, endPoint x: 238, endPoint y: 21, distance: 67.4
click at [238, 21] on input "latex gloves small" at bounding box center [333, 22] width 429 height 17
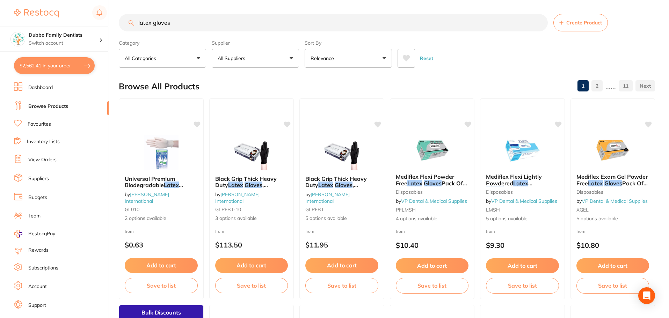
type input "latex gloves"
click at [265, 62] on button "All Suppliers" at bounding box center [255, 58] width 87 height 19
type input "ad"
click at [263, 118] on p "[PERSON_NAME]" at bounding box center [259, 119] width 45 height 6
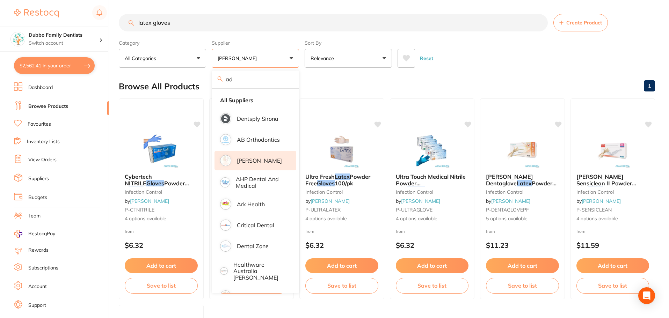
click at [462, 43] on div "Reset" at bounding box center [523, 55] width 252 height 24
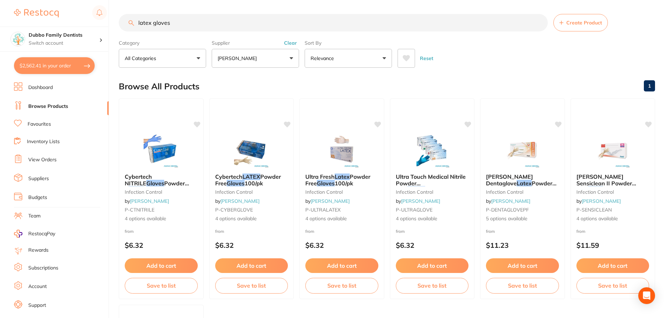
click at [293, 42] on button "Clear" at bounding box center [290, 43] width 17 height 6
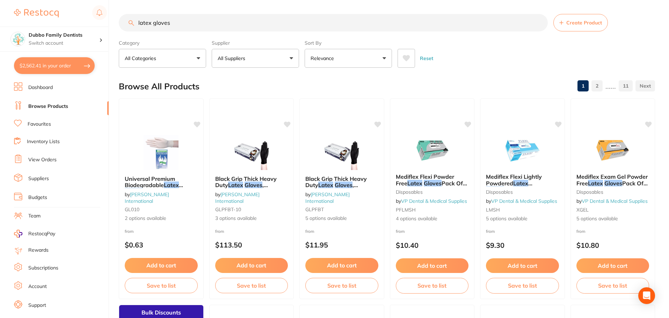
drag, startPoint x: 202, startPoint y: 23, endPoint x: 24, endPoint y: 4, distance: 178.4
click at [26, 7] on div "$2,562.41 Dubbo Family Dentists Switch account Dubbo Family Dentists $2,562.41 …" at bounding box center [334, 159] width 669 height 318
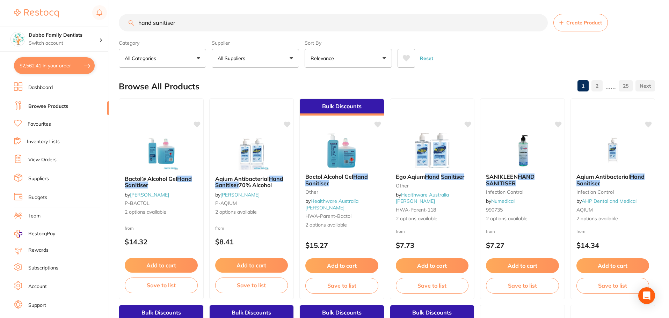
type input "hand sanitiser"
click at [475, 76] on div "Browse All Products 1 2 ...... 25" at bounding box center [387, 86] width 536 height 23
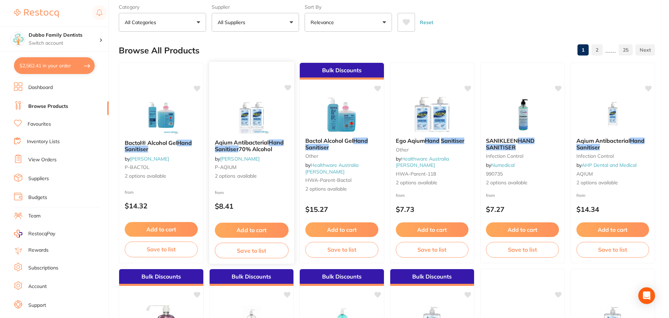
scroll to position [35, 0]
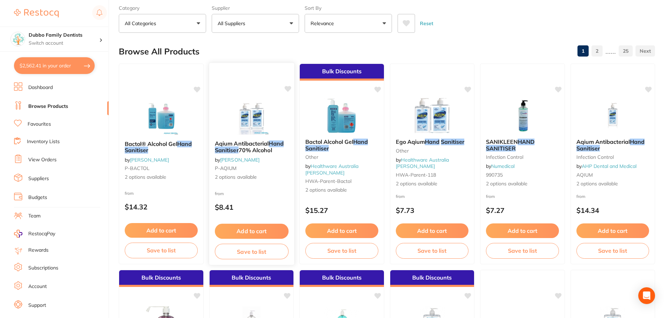
click at [244, 113] on img at bounding box center [251, 117] width 46 height 35
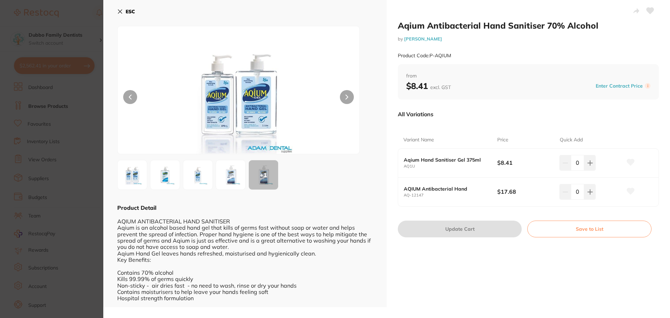
click at [232, 177] on img at bounding box center [230, 174] width 25 height 25
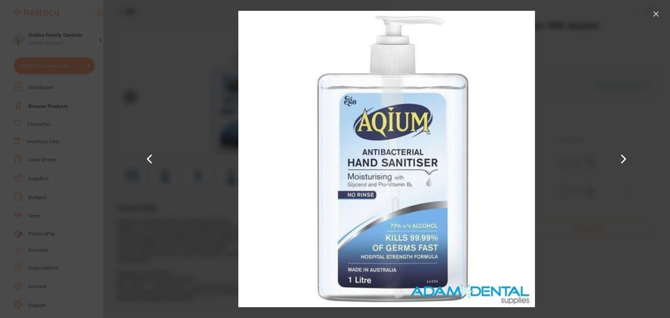
click at [59, 165] on section "Aqium Antibacterial Hand Sanitiser 70% Alcohol by Adam Dental Product Code: P-A…" at bounding box center [335, 159] width 670 height 318
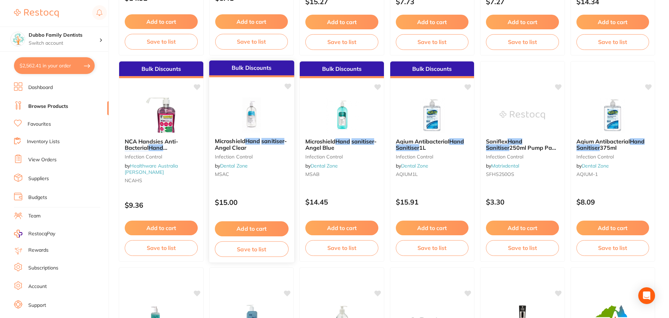
scroll to position [244, 0]
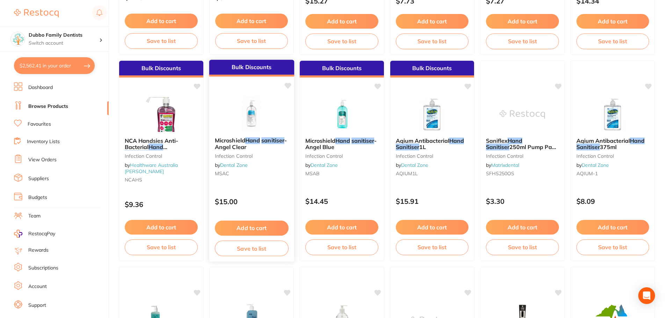
click at [256, 137] on div "Microshield Hand sanitiser - Angel Clear Infection Control by Dental Zone MSAC" at bounding box center [251, 158] width 85 height 53
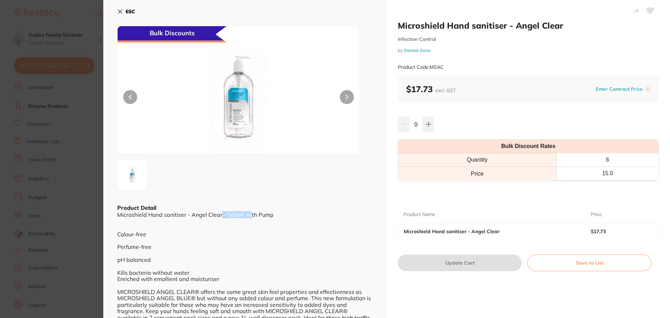
drag, startPoint x: 221, startPoint y: 216, endPoint x: 251, endPoint y: 218, distance: 30.1
click at [251, 218] on div "Microshield Hand sanitiser - Angel Clear - 500ml with Pump Colour-free Perfume-…" at bounding box center [245, 270] width 256 height 116
click at [281, 219] on div "Microshield Hand sanitiser - Angel Clear - 500ml with Pump Colour-free Perfume-…" at bounding box center [245, 270] width 256 height 116
click at [6, 195] on section "Microshield Hand sanitiser - Angel Clear Infection Control by Dental Zone Produ…" at bounding box center [335, 159] width 670 height 318
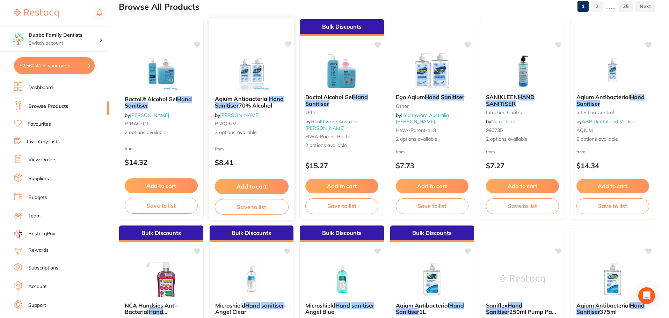
scroll to position [35, 0]
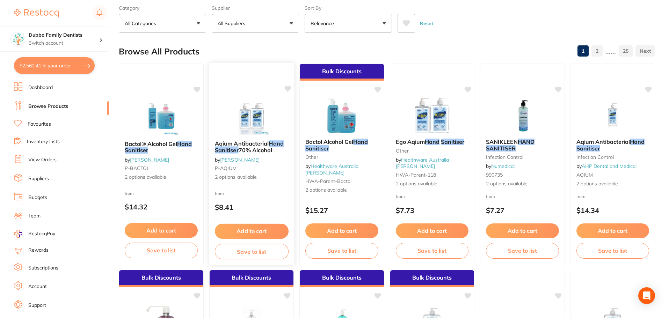
click at [248, 132] on img at bounding box center [251, 117] width 46 height 35
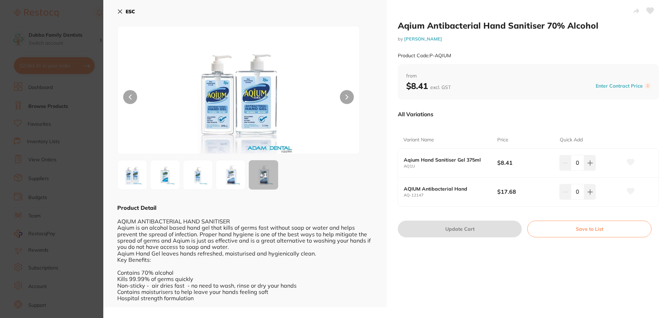
click at [447, 192] on b "AQIUM Antibacterial Hand" at bounding box center [446, 189] width 84 height 6
click at [223, 185] on img at bounding box center [230, 174] width 25 height 25
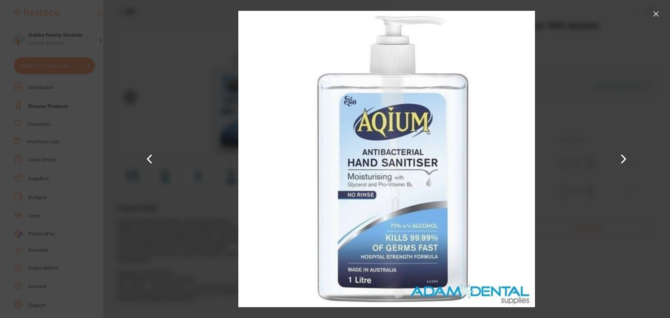
click at [56, 190] on section "Aqium Antibacterial Hand Sanitiser 70% Alcohol by Adam Dental Product Code: P-A…" at bounding box center [335, 159] width 670 height 318
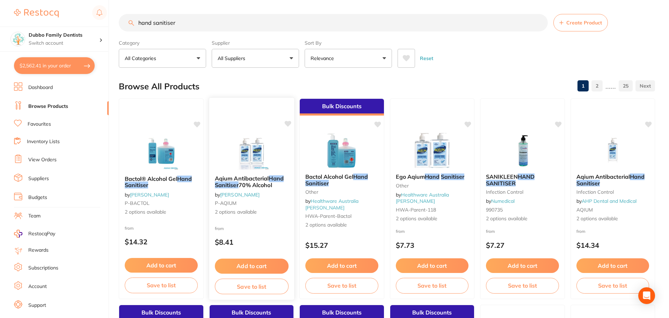
click at [258, 163] on img at bounding box center [251, 151] width 46 height 35
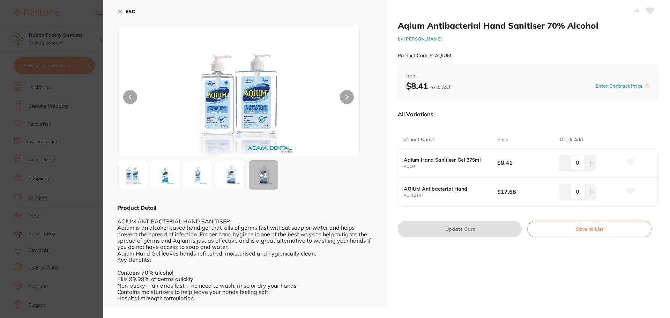
click at [230, 171] on img at bounding box center [230, 174] width 25 height 25
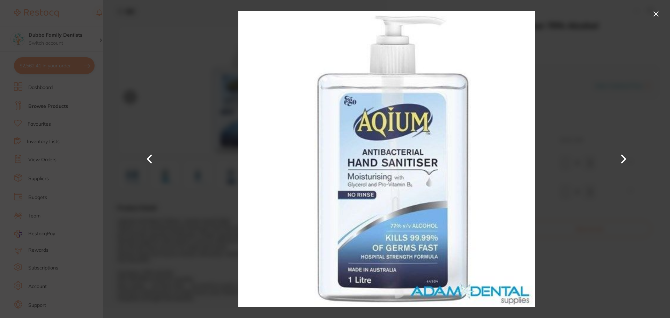
click at [88, 170] on section "Aqium Antibacterial Hand Sanitiser 70% Alcohol by Adam Dental Product Code: P-A…" at bounding box center [335, 159] width 670 height 318
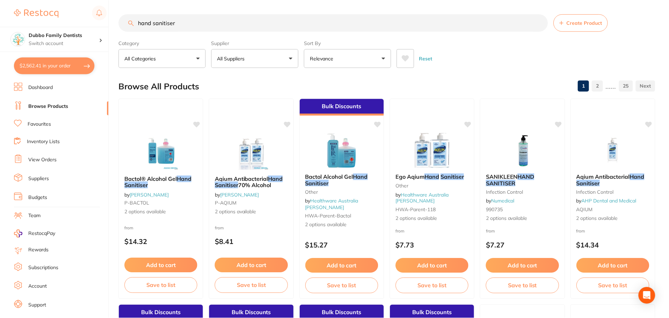
scroll to position [9, 0]
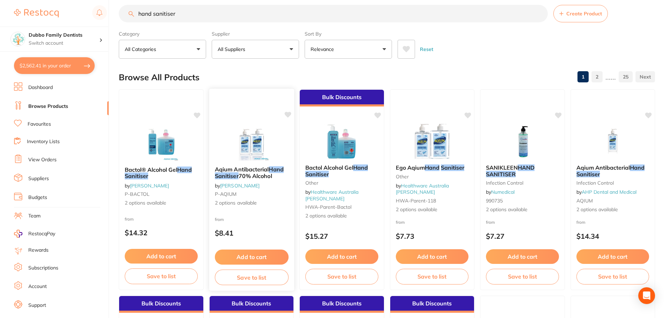
click at [272, 147] on img at bounding box center [251, 142] width 46 height 35
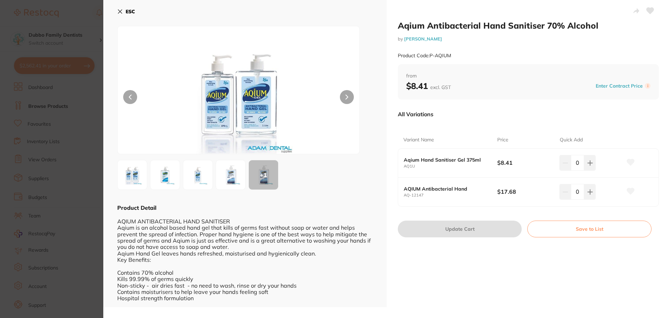
click at [414, 191] on b "AQIUM Antibacterial Hand" at bounding box center [446, 189] width 84 height 6
click at [574, 188] on input "0" at bounding box center [577, 191] width 13 height 15
type input "10"
click at [595, 209] on div "All Variations Variant Name Price Quick Add Aqium Hand Sanitiser Gel 375ml AQ1U…" at bounding box center [528, 160] width 261 height 110
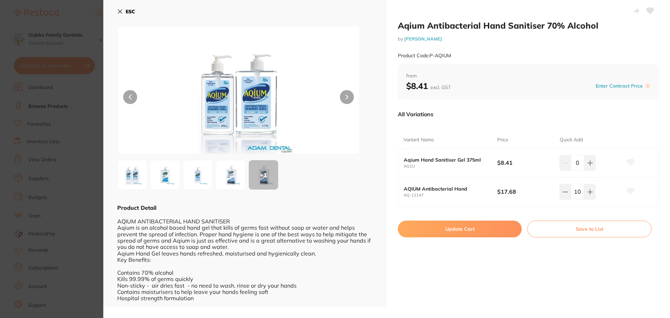
click at [445, 233] on button "Update Cart" at bounding box center [460, 229] width 124 height 17
checkbox input "false"
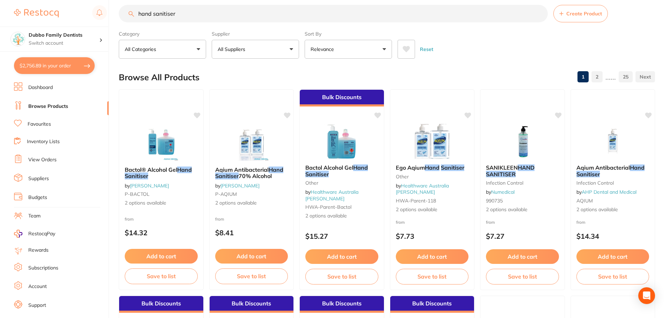
scroll to position [0, 0]
drag, startPoint x: 54, startPoint y: 20, endPoint x: 16, endPoint y: 20, distance: 38.8
click at [16, 20] on div "$2,756.89 Dubbo Family Dentists Switch account Dubbo Family Dentists $2,756.89 …" at bounding box center [334, 150] width 669 height 318
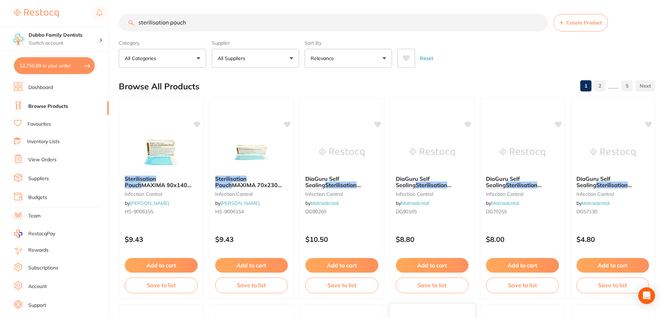
type input "sterilisation pouch"
click at [262, 58] on button "All Suppliers" at bounding box center [255, 58] width 87 height 19
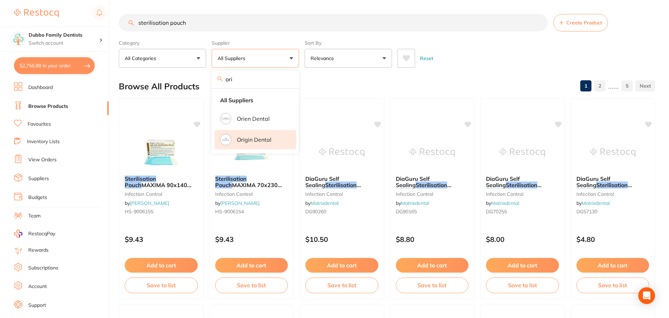
type input "ori"
click at [272, 138] on li "Origin Dental" at bounding box center [255, 140] width 82 height 20
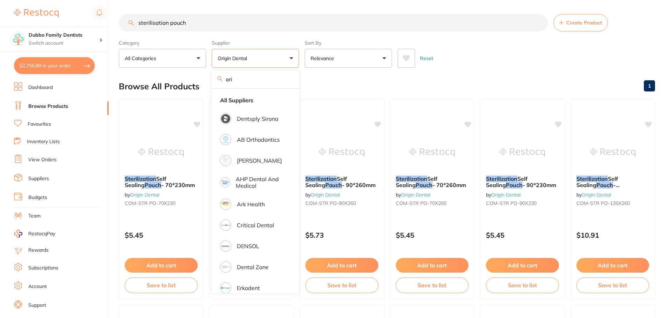
click at [532, 72] on main "sterilisation pouch Create Product Category All Categories All Categories dispo…" at bounding box center [394, 271] width 550 height 542
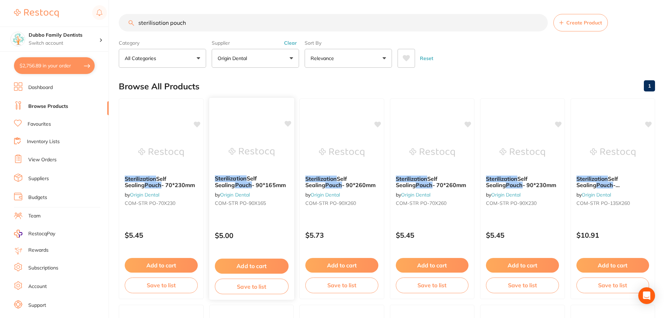
click at [260, 154] on img at bounding box center [251, 151] width 46 height 35
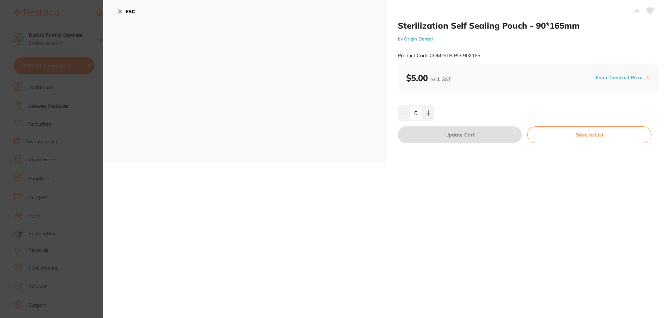
click at [414, 114] on input "0" at bounding box center [416, 112] width 13 height 15
type input "10"
click at [510, 103] on div "Sterilization Self Sealing Pouch - 90*165mm by Origin Dental Product Code: COM-…" at bounding box center [529, 81] width 284 height 163
click at [484, 133] on button "Update Cart" at bounding box center [460, 134] width 124 height 17
checkbox input "false"
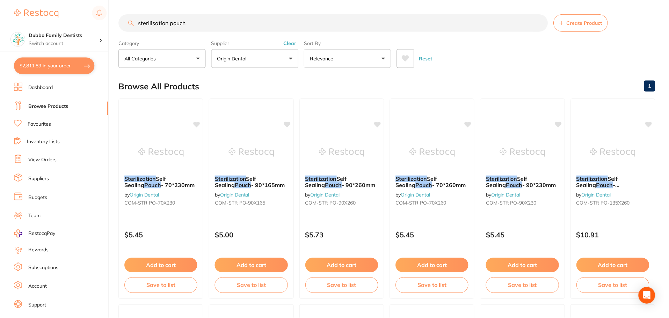
scroll to position [9, 0]
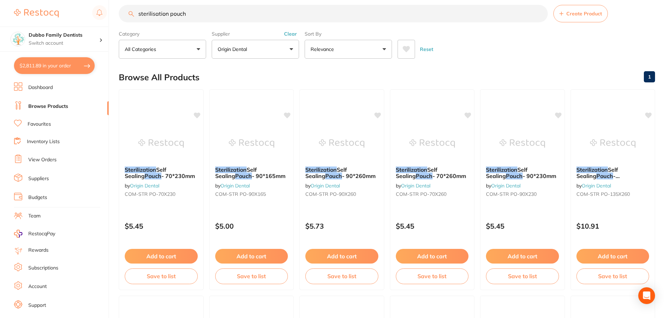
click at [647, 41] on div "Reset" at bounding box center [523, 46] width 252 height 24
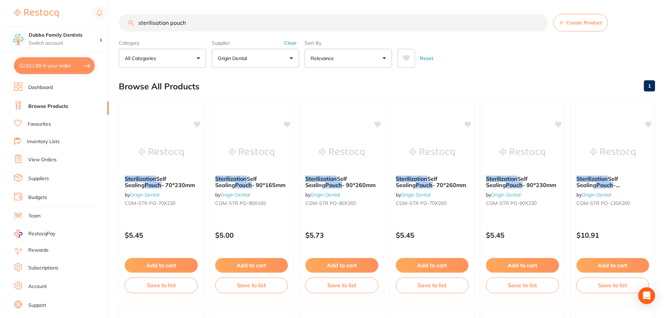
drag, startPoint x: 218, startPoint y: 10, endPoint x: 0, endPoint y: -5, distance: 218.4
click at [0, 0] on html "$2,811.89 Dubbo Family Dentists Switch account Dubbo Family Dentists $2,811.89 …" at bounding box center [334, 159] width 669 height 318
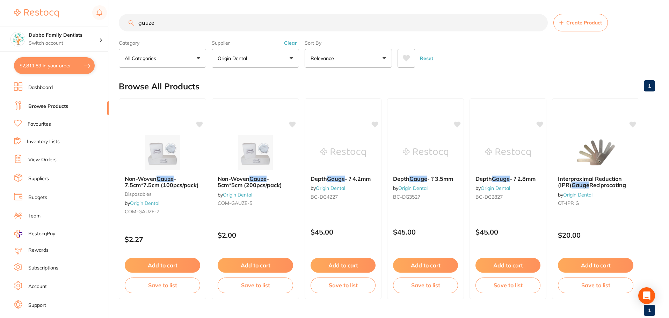
type input "gauze"
click at [156, 145] on img at bounding box center [162, 151] width 46 height 35
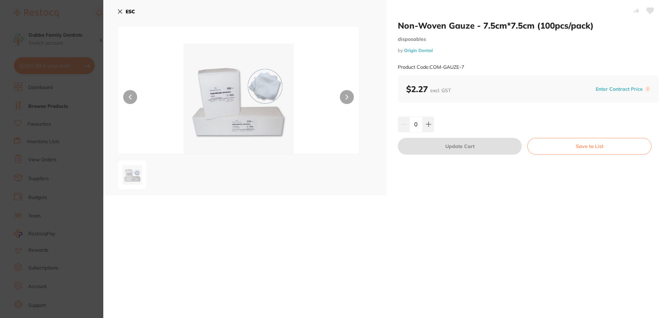
click at [414, 126] on input "0" at bounding box center [416, 124] width 13 height 15
type input "10"
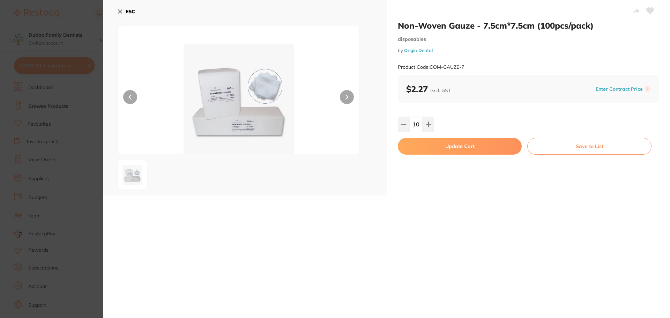
click at [456, 120] on div "10" at bounding box center [528, 124] width 261 height 15
click at [449, 146] on button "Update Cart" at bounding box center [460, 146] width 124 height 17
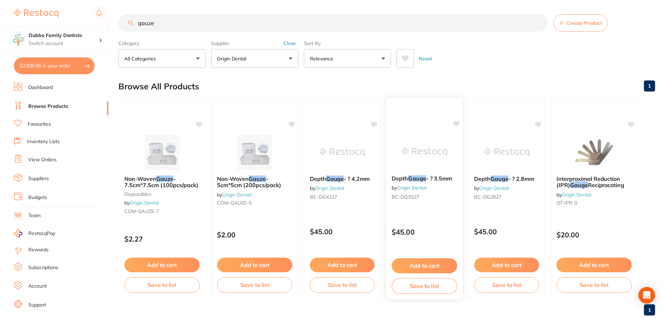
scroll to position [6, 0]
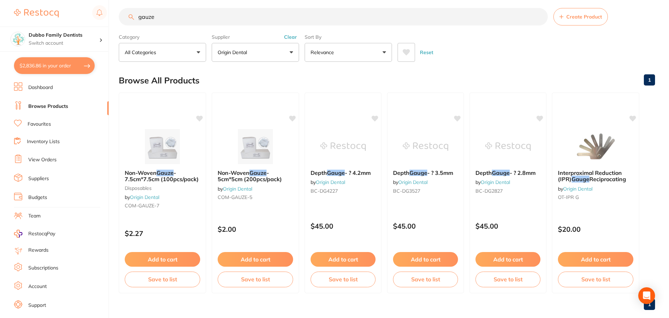
drag, startPoint x: 240, startPoint y: 19, endPoint x: 0, endPoint y: 16, distance: 239.5
click at [0, 16] on div "$2,836.86 Dubbo Family Dentists Switch account Dubbo Family Dentists $2,836.86 …" at bounding box center [334, 153] width 669 height 318
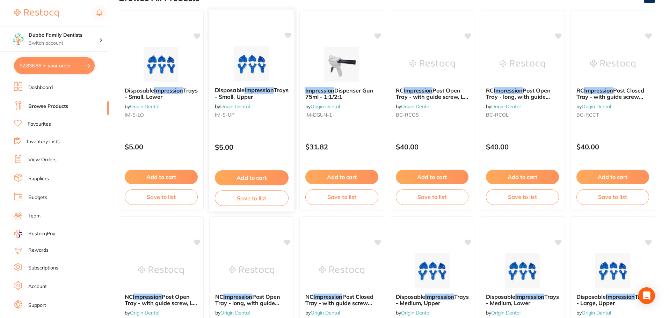
scroll to position [140, 0]
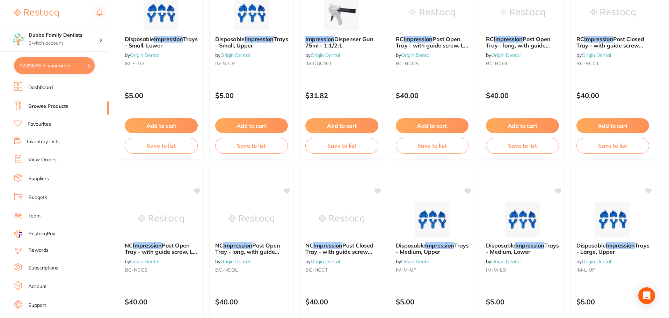
type input "impression"
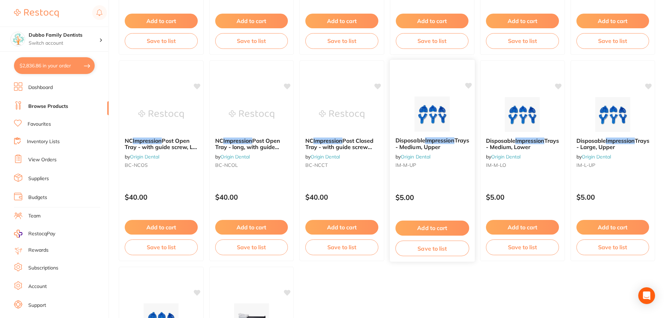
click at [424, 149] on span "Trays - Medium, Upper" at bounding box center [432, 144] width 74 height 14
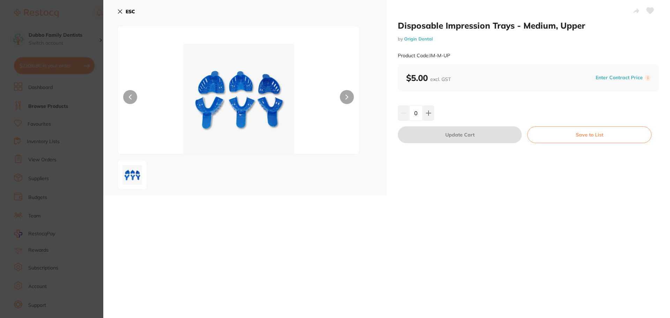
click at [416, 111] on input "0" at bounding box center [416, 112] width 13 height 15
type input "10"
click at [507, 116] on div "10" at bounding box center [528, 112] width 261 height 15
click at [487, 136] on button "Update Cart" at bounding box center [460, 134] width 124 height 17
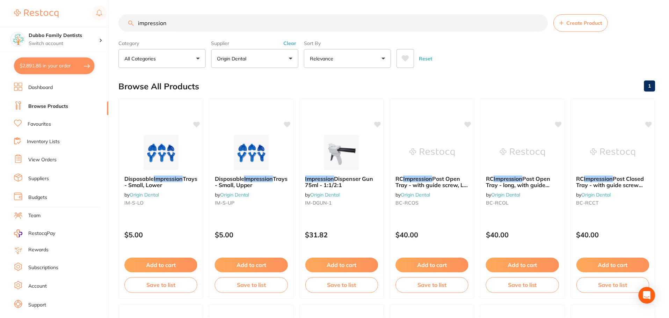
scroll to position [244, 0]
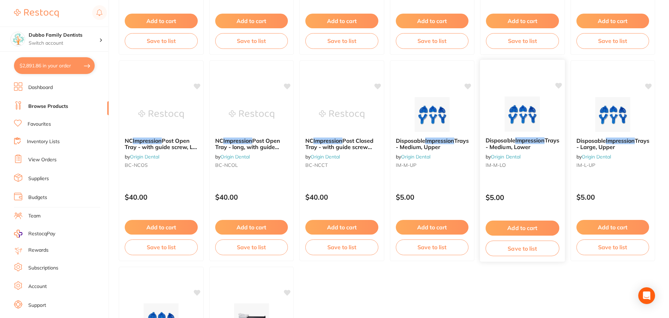
click at [533, 148] on span "Trays - Medium, Lower" at bounding box center [522, 144] width 74 height 14
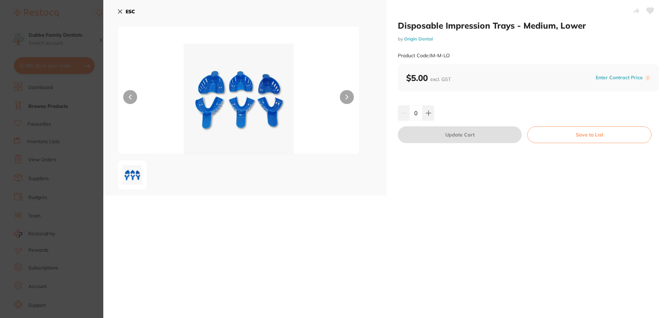
click at [410, 116] on input "0" at bounding box center [416, 112] width 13 height 15
type input "10"
click at [481, 99] on div "Disposable Impression Trays - Medium, Lower by Origin Dental Product Code: IM-M…" at bounding box center [529, 98] width 284 height 196
click at [474, 129] on button "Update Cart" at bounding box center [460, 134] width 124 height 17
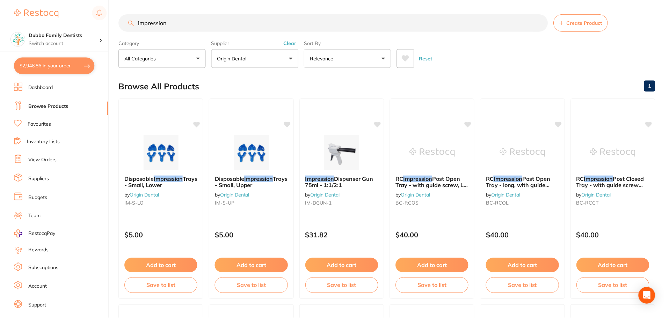
scroll to position [244, 0]
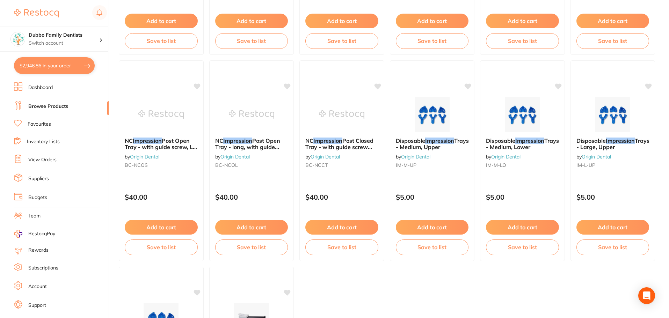
click at [63, 66] on button "$2,946.86 in your order" at bounding box center [54, 65] width 81 height 17
checkbox input "true"
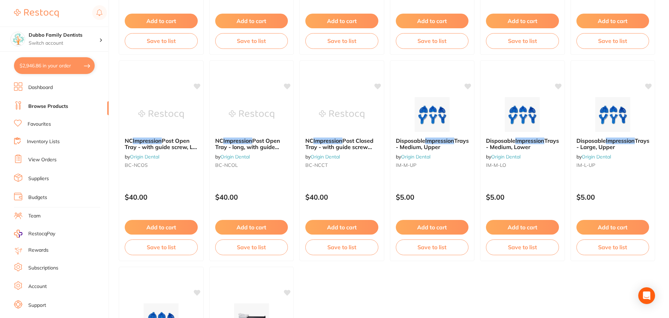
checkbox input "true"
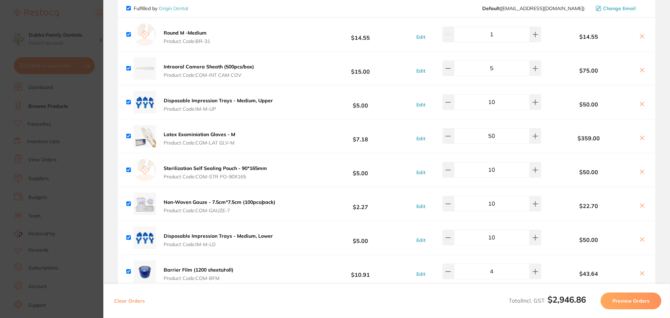
scroll to position [1012, 0]
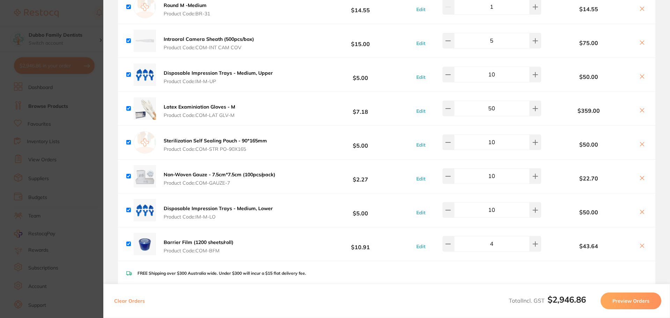
click at [66, 135] on section "Update RRP Set your pre negotiated price for this item. Item Agreed RRP (excl. …" at bounding box center [335, 159] width 670 height 318
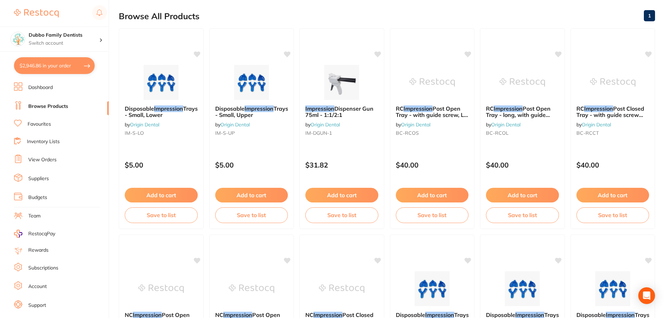
scroll to position [0, 0]
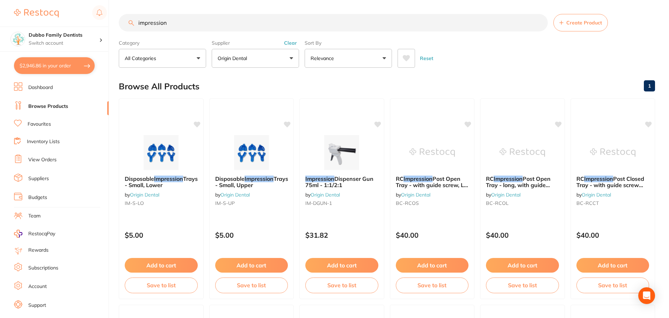
drag, startPoint x: 191, startPoint y: 23, endPoint x: 0, endPoint y: 21, distance: 190.7
click at [0, 21] on div "$2,946.86 Dubbo Family Dentists Switch account Dubbo Family Dentists $2,946.86 …" at bounding box center [334, 159] width 669 height 318
type input "denture bath"
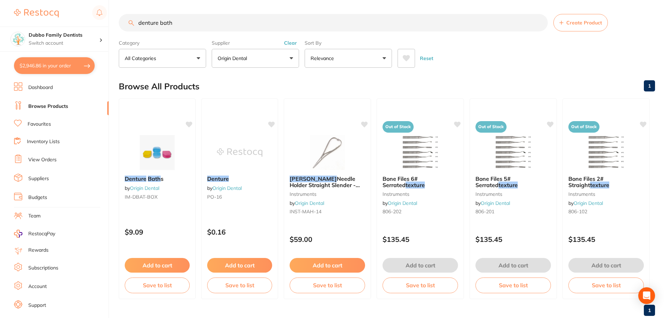
click at [290, 43] on button "Clear" at bounding box center [290, 43] width 17 height 6
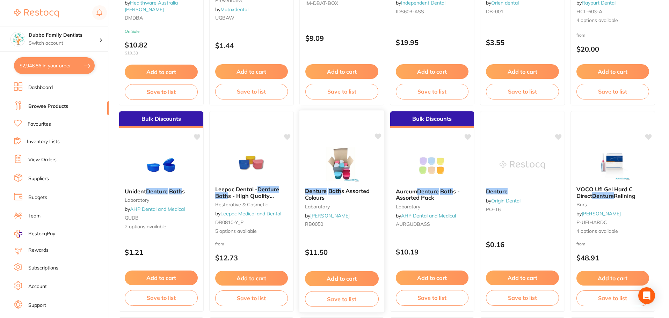
scroll to position [70, 0]
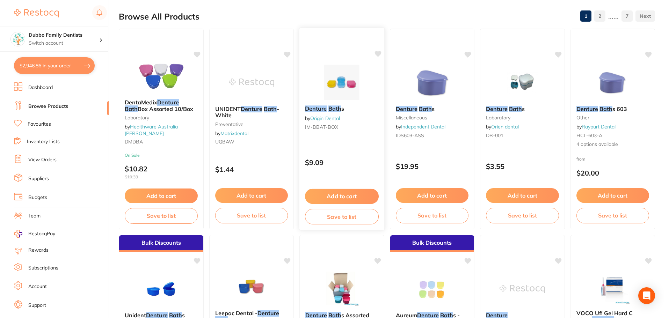
click at [333, 86] on img at bounding box center [342, 82] width 46 height 35
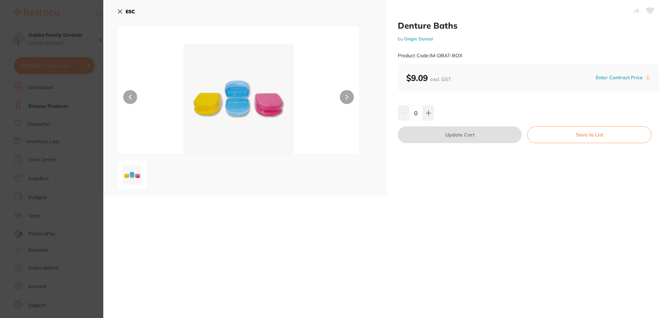
click at [492, 28] on h2 "Denture Baths" at bounding box center [528, 25] width 261 height 10
click at [119, 11] on icon at bounding box center [120, 12] width 6 height 6
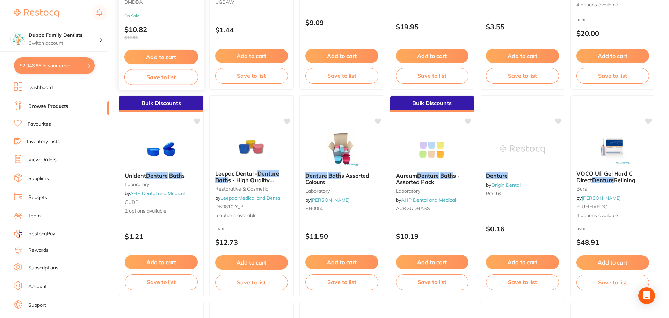
scroll to position [35, 0]
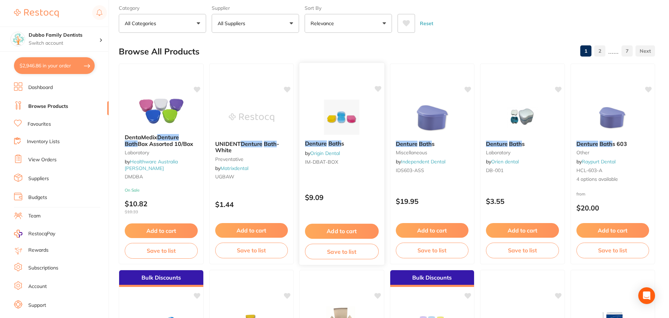
click at [328, 138] on div "Denture Bath s by Origin Dental IM-DBAT-BOX" at bounding box center [341, 154] width 85 height 38
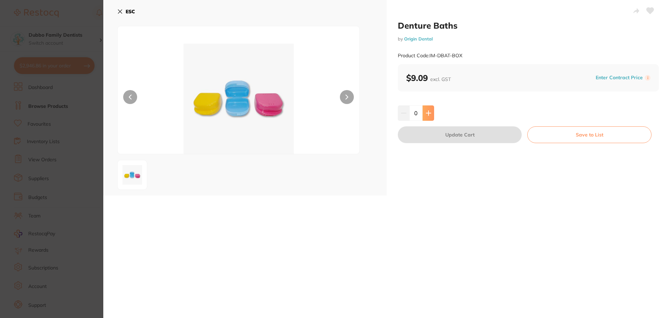
click at [432, 113] on button at bounding box center [429, 112] width 12 height 15
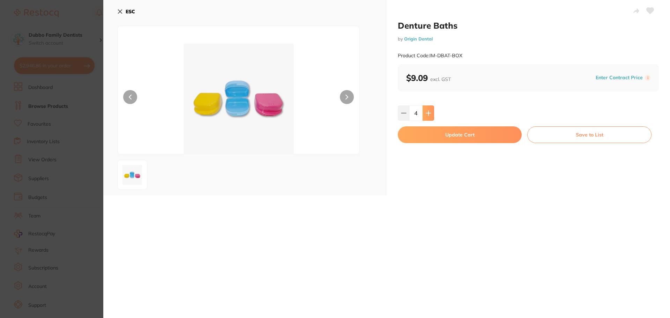
type input "5"
click at [478, 136] on button "Update Cart" at bounding box center [460, 134] width 124 height 17
checkbox input "false"
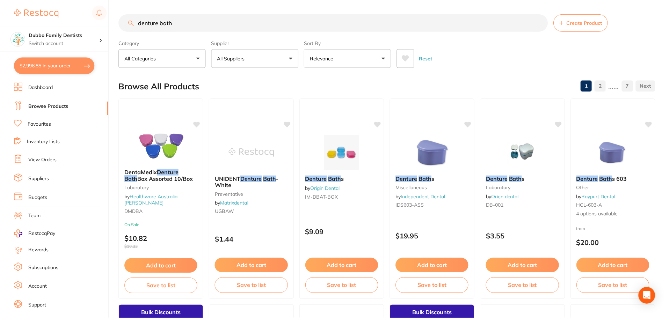
scroll to position [35, 0]
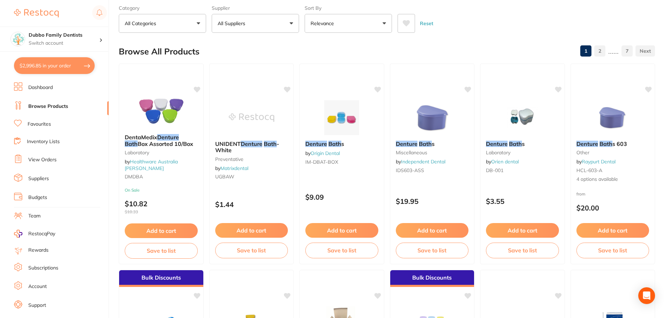
click at [58, 60] on button "$2,996.85 in your order" at bounding box center [54, 65] width 81 height 17
checkbox input "true"
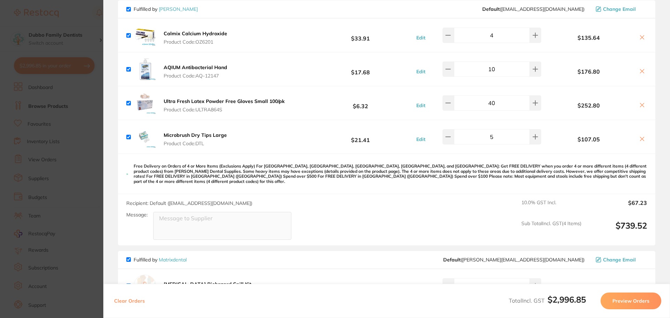
scroll to position [402, 0]
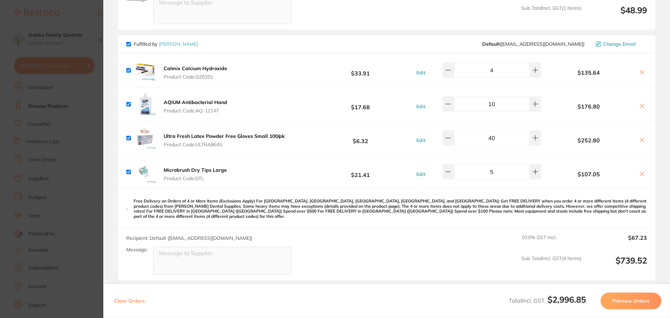
click at [77, 113] on section "Update RRP Set your pre negotiated price for this item. Item Agreed RRP (excl. …" at bounding box center [335, 159] width 670 height 318
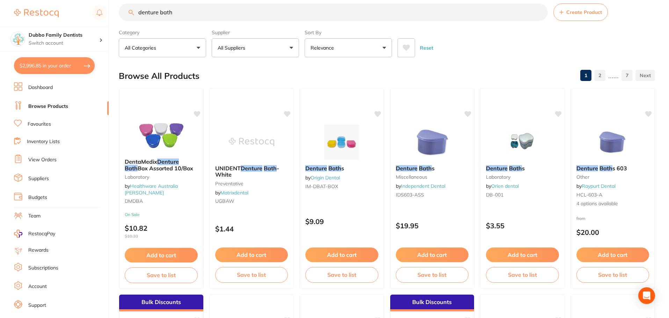
scroll to position [0, 0]
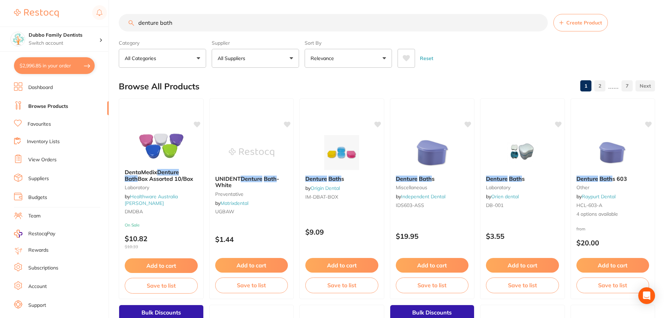
drag, startPoint x: 214, startPoint y: 28, endPoint x: 24, endPoint y: 12, distance: 190.2
click at [24, 12] on div "$2,996.85 Dubbo Family Dentists Switch account Dubbo Family Dentists $2,996.85 …" at bounding box center [334, 159] width 669 height 318
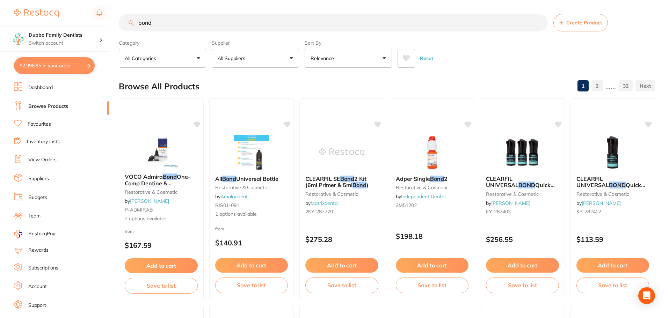
click at [136, 21] on input "bond" at bounding box center [333, 22] width 429 height 17
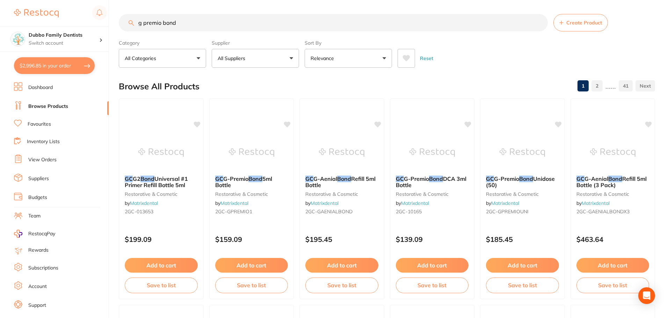
type input "g premio bond"
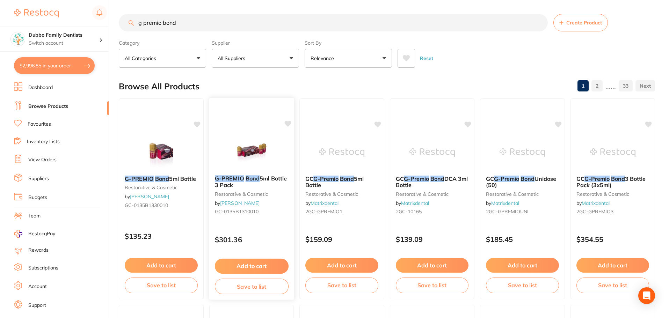
click at [243, 155] on img at bounding box center [251, 151] width 46 height 35
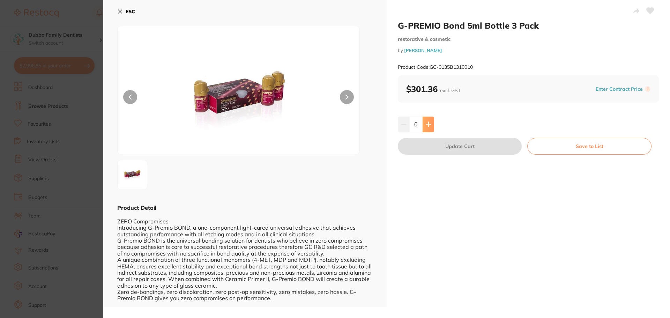
click at [431, 124] on button at bounding box center [429, 124] width 12 height 15
type input "1"
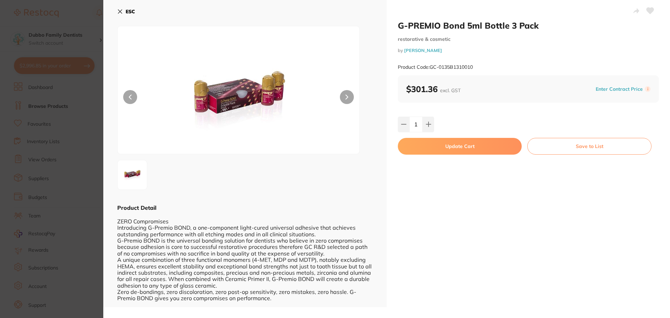
click at [483, 150] on button "Update Cart" at bounding box center [460, 146] width 124 height 17
checkbox input "false"
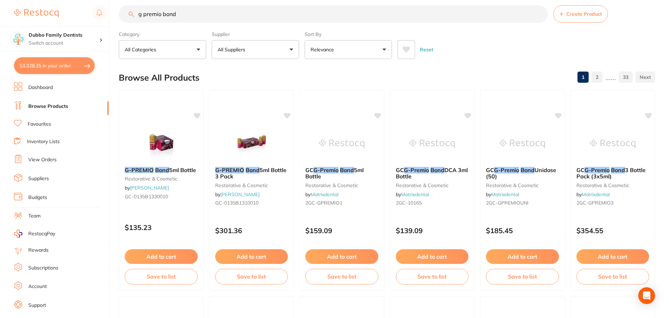
scroll to position [435, 0]
drag, startPoint x: 192, startPoint y: 19, endPoint x: 7, endPoint y: 16, distance: 185.8
click at [7, 16] on div "$3,328.35 Dubbo Family Dentists Switch account Dubbo Family Dentists $3,328.35 …" at bounding box center [334, 150] width 669 height 318
type input "conditioner"
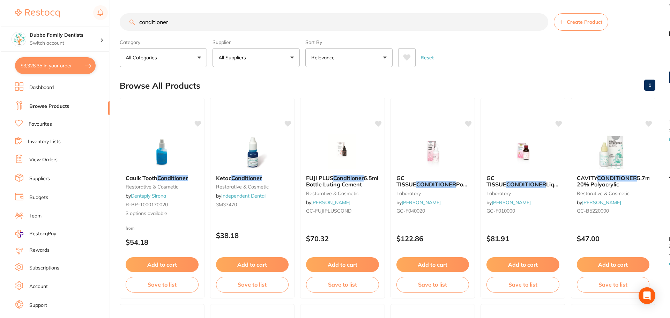
scroll to position [0, 0]
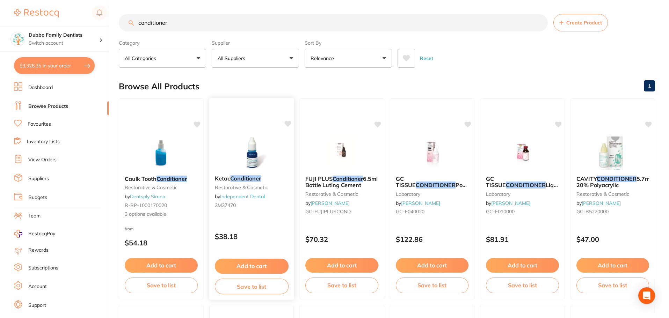
click at [241, 151] on img at bounding box center [251, 151] width 46 height 35
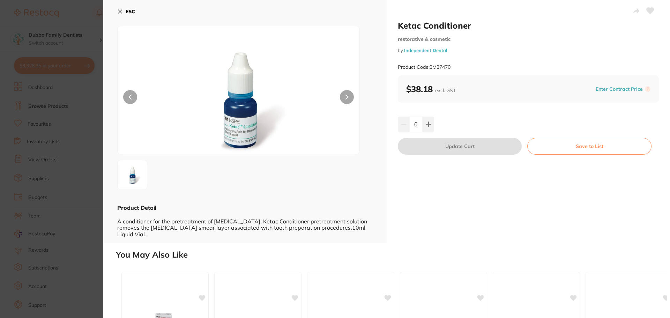
click at [79, 138] on section "Ketac Conditioner restorative & cosmetic by Independent Dental Product Code: 3M…" at bounding box center [335, 159] width 670 height 318
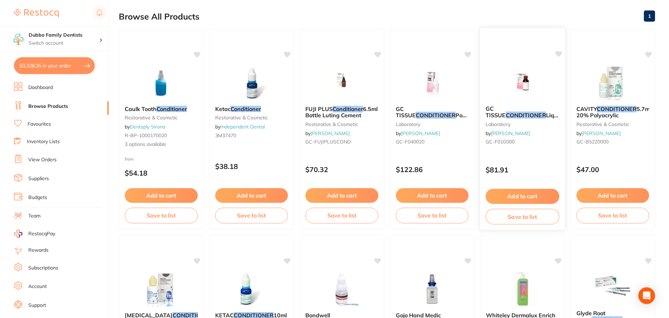
scroll to position [140, 0]
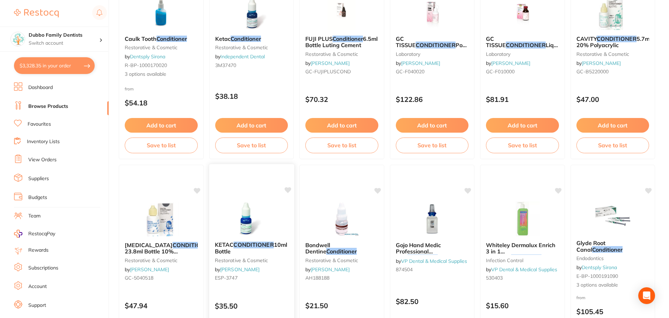
click at [237, 210] on img at bounding box center [251, 218] width 46 height 35
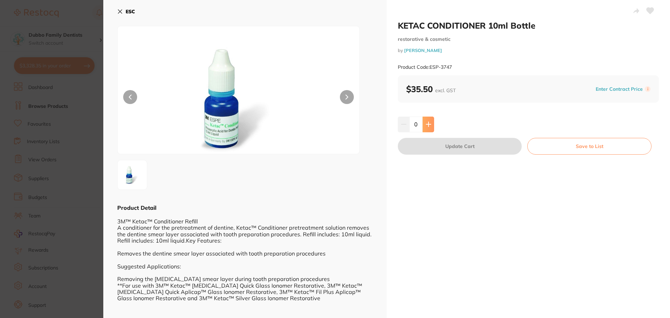
click at [429, 124] on icon at bounding box center [429, 125] width 6 height 6
type input "1"
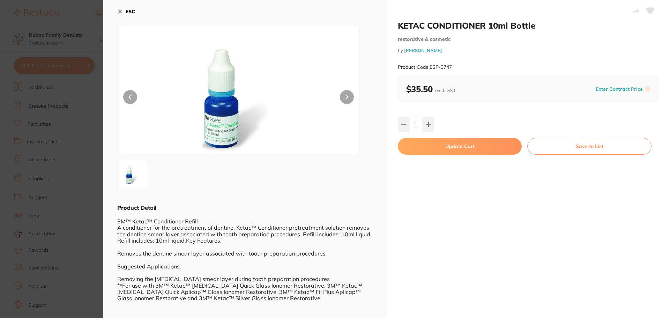
click at [488, 148] on button "Update Cart" at bounding box center [460, 146] width 124 height 17
checkbox input "false"
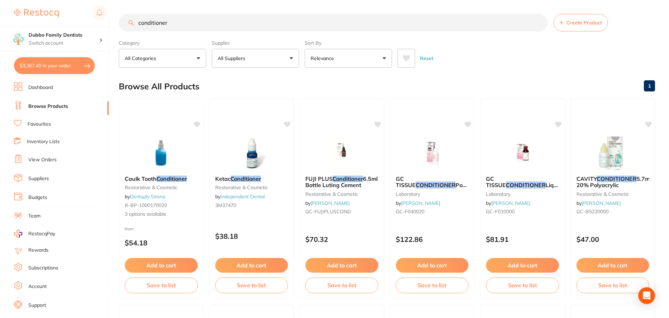
click at [226, 22] on input "conditioner" at bounding box center [333, 22] width 429 height 17
drag, startPoint x: 205, startPoint y: 29, endPoint x: 102, endPoint y: 25, distance: 103.4
click at [102, 25] on div "$3,367.40 Dubbo Family Dentists Switch account Dubbo Family Dentists $3,367.40 …" at bounding box center [334, 159] width 669 height 318
type input "tofflemire"
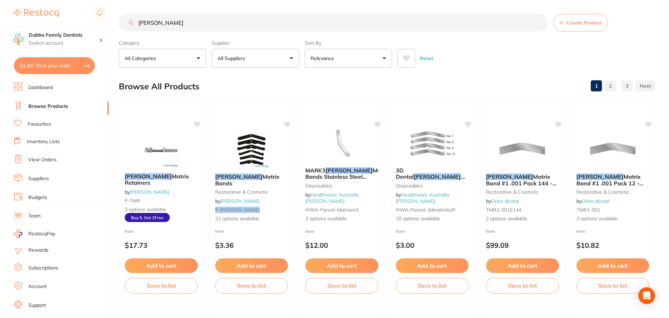
click at [267, 56] on button "All Suppliers" at bounding box center [255, 58] width 87 height 19
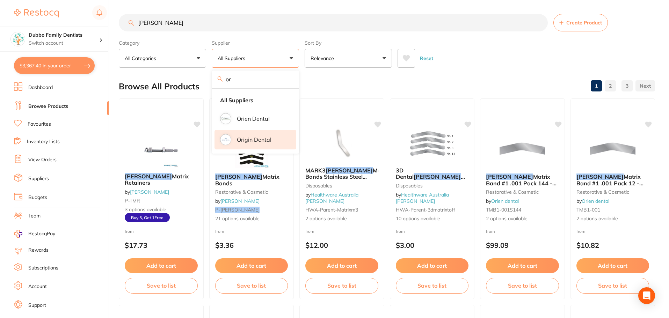
type input "or"
click at [266, 134] on li "Origin Dental" at bounding box center [255, 140] width 82 height 20
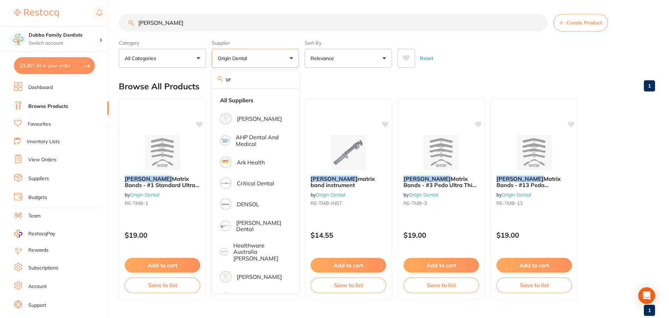
click at [518, 70] on main "tofflemire Create Product Category All Categories All Categories No categories …" at bounding box center [394, 168] width 550 height 336
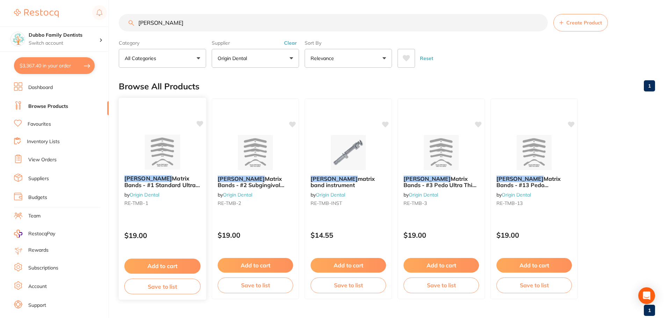
click at [178, 139] on img at bounding box center [162, 151] width 46 height 35
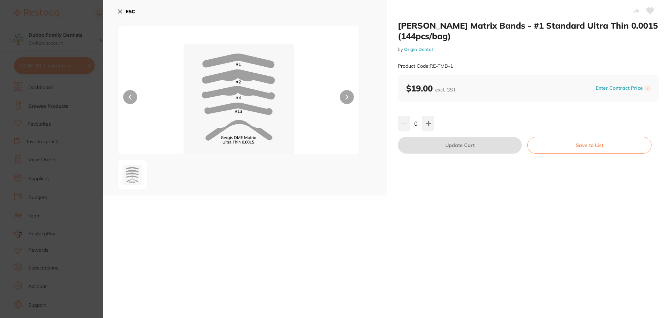
click at [67, 135] on section "Tofflemire Matrix Bands - #1 Standard Ultra Thin 0.0015 (144pcs/bag) by Origin …" at bounding box center [335, 159] width 670 height 318
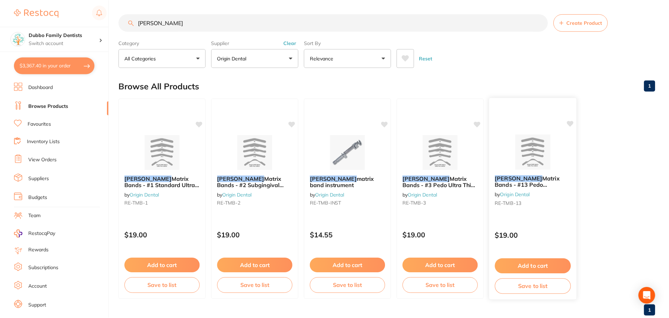
scroll to position [0, 0]
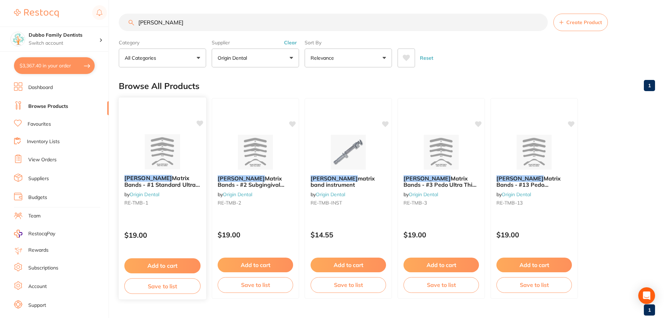
click at [140, 170] on div "Tofflemire Matrix Bands - #1 Standard Ultra Thin 0.0015 (144pcs/bag) by Origin …" at bounding box center [162, 191] width 87 height 45
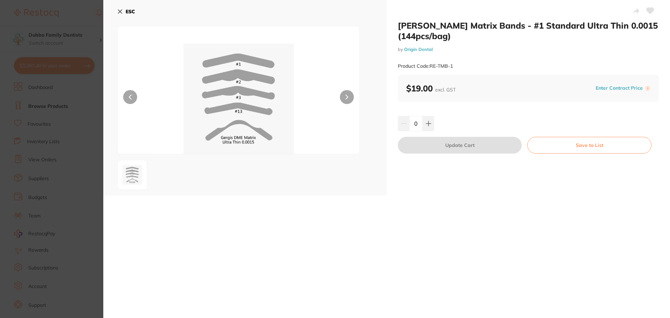
click at [344, 96] on button at bounding box center [347, 97] width 14 height 14
click at [25, 89] on section "Tofflemire Matrix Bands - #1 Standard Ultra Thin 0.0015 (144pcs/bag) by Origin …" at bounding box center [335, 159] width 670 height 318
click at [23, 149] on section "[PERSON_NAME] Matrix Bands - #3 Pedo Ultra Thin 0.0015 (144pcs/bag) by Origin D…" at bounding box center [335, 159] width 670 height 318
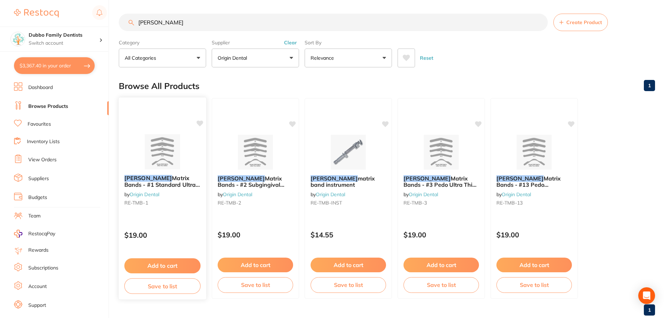
click at [146, 143] on img at bounding box center [162, 151] width 46 height 35
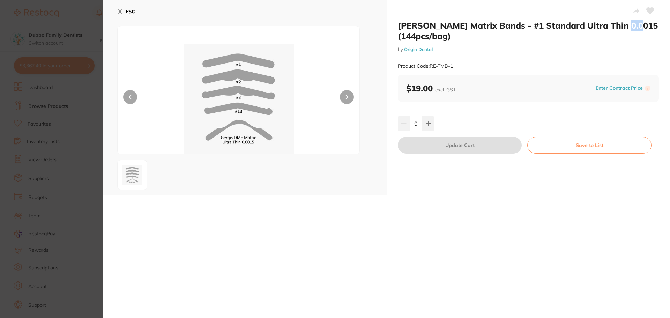
drag, startPoint x: 611, startPoint y: 25, endPoint x: 631, endPoint y: 28, distance: 20.5
click at [630, 26] on h2 "[PERSON_NAME] Matrix Bands - #1 Standard Ultra Thin 0.0015 (144pcs/bag)" at bounding box center [528, 30] width 261 height 21
drag, startPoint x: 633, startPoint y: 31, endPoint x: 586, endPoint y: 41, distance: 48.9
click at [630, 31] on h2 "[PERSON_NAME] Matrix Bands - #1 Standard Ultra Thin 0.0015 (144pcs/bag)" at bounding box center [528, 30] width 261 height 21
click at [429, 122] on icon at bounding box center [429, 124] width 6 height 6
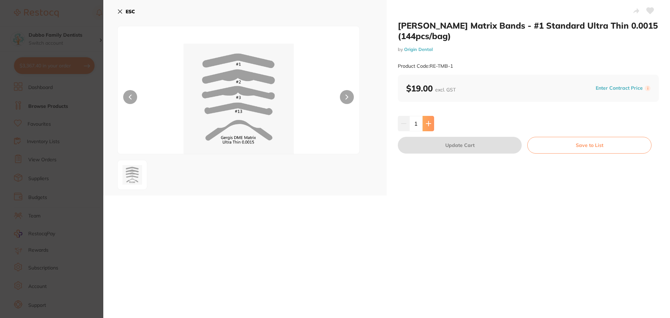
click at [429, 122] on icon at bounding box center [429, 124] width 6 height 6
type input "2"
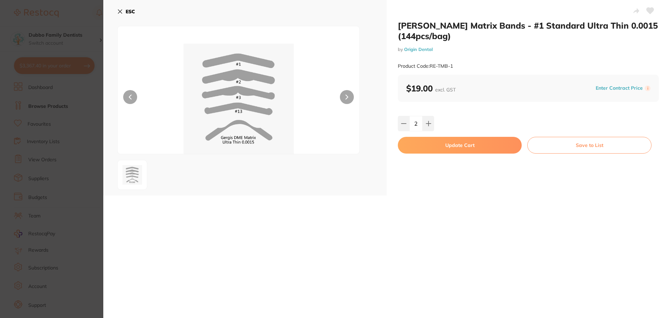
click at [455, 148] on button "Update Cart" at bounding box center [460, 145] width 124 height 17
checkbox input "false"
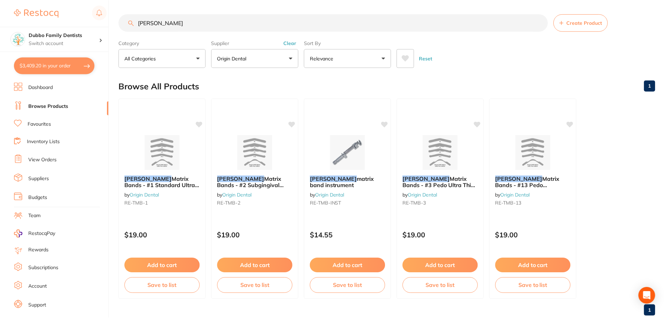
scroll to position [0, 0]
click at [234, 23] on input "[PERSON_NAME]" at bounding box center [333, 22] width 429 height 17
drag, startPoint x: 154, startPoint y: 23, endPoint x: 79, endPoint y: 21, distance: 74.4
click at [79, 21] on div "$3,409.20 Dubbo Family Dentists Switch account Dubbo Family Dentists $3,409.20 …" at bounding box center [334, 159] width 669 height 318
type input "sectional band v3"
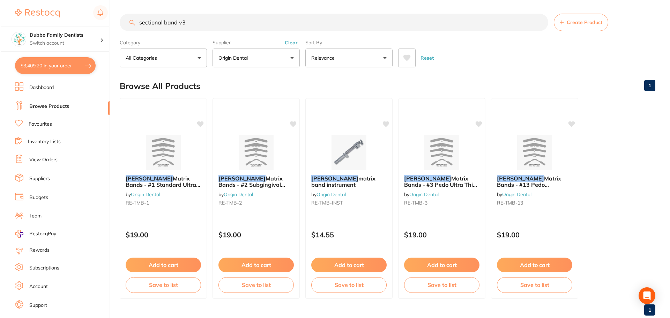
scroll to position [0, 0]
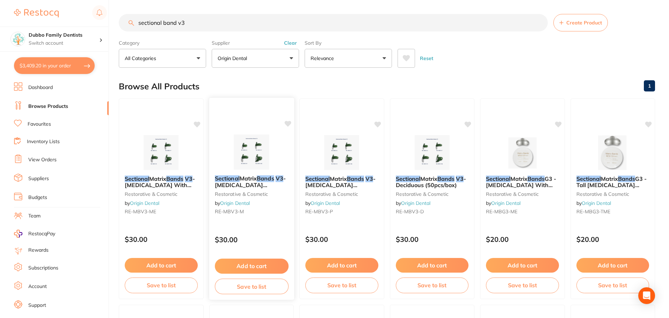
click at [265, 140] on img at bounding box center [251, 151] width 46 height 35
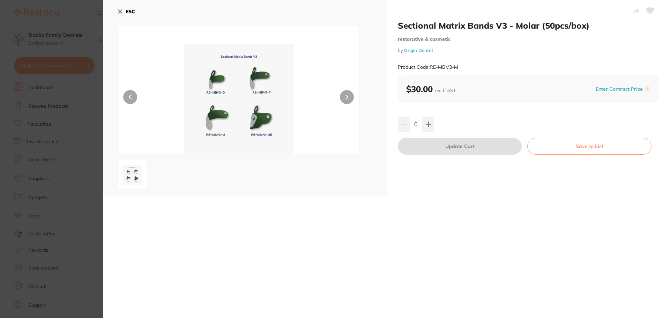
click at [506, 25] on h2 "Sectional Matrix Bands V3 - Molar (50pcs/box)" at bounding box center [528, 25] width 261 height 10
click at [426, 127] on icon at bounding box center [429, 125] width 6 height 6
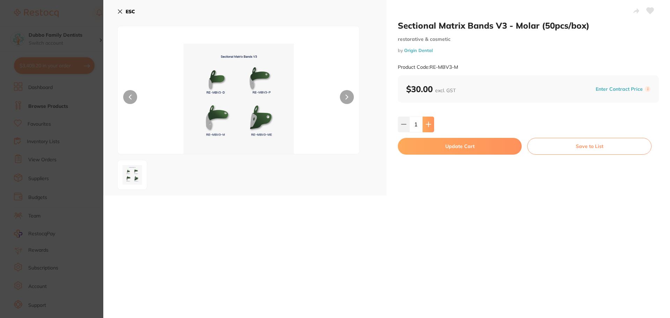
click at [426, 127] on icon at bounding box center [429, 125] width 6 height 6
type input "4"
click at [435, 146] on button "Update Cart" at bounding box center [460, 146] width 124 height 17
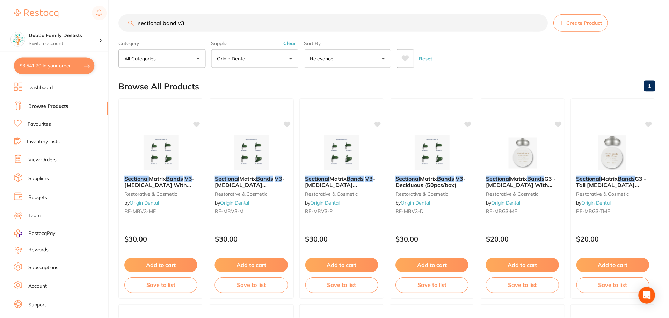
scroll to position [0, 0]
click at [191, 21] on input "sectional band v3" at bounding box center [333, 22] width 429 height 17
click at [288, 41] on button "Clear" at bounding box center [290, 43] width 17 height 6
drag, startPoint x: 190, startPoint y: 22, endPoint x: 35, endPoint y: 26, distance: 154.7
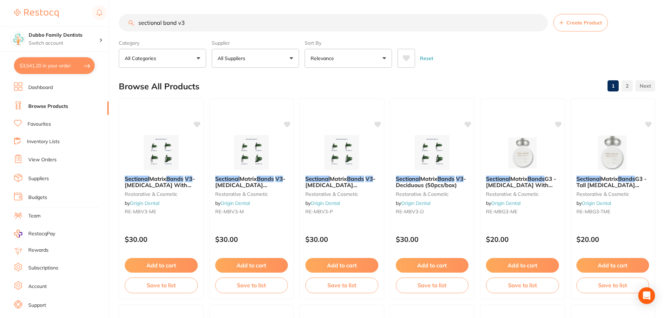
click at [35, 26] on div "$3,541.20 Dubbo Family Dentists Switch account Dubbo Family Dentists $3,541.20 …" at bounding box center [334, 159] width 669 height 318
type input "polishing discs"
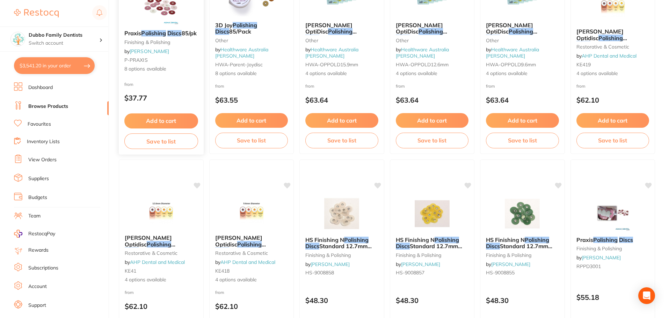
scroll to position [35, 0]
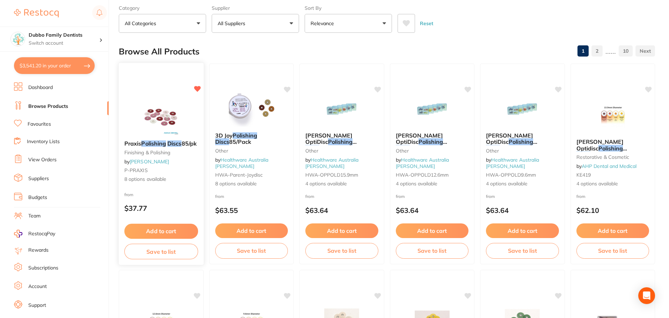
click at [164, 112] on img at bounding box center [161, 117] width 46 height 35
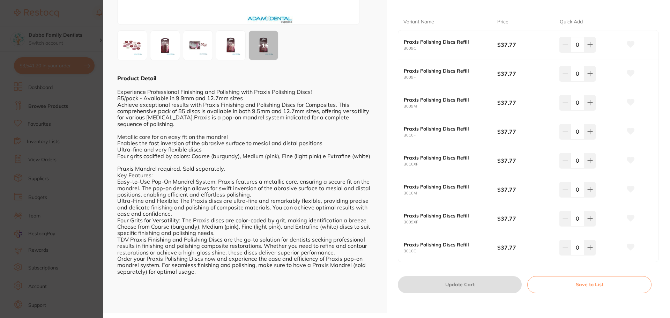
scroll to position [60, 0]
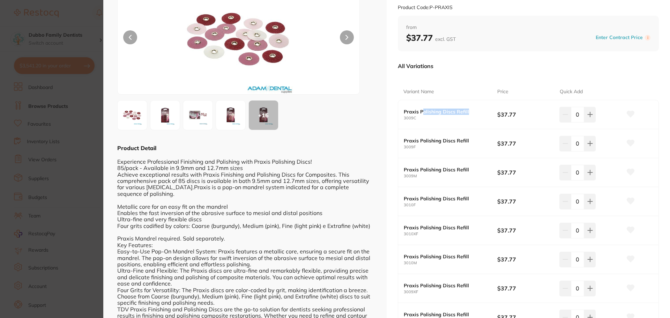
drag, startPoint x: 423, startPoint y: 110, endPoint x: 434, endPoint y: 140, distance: 32.0
click at [467, 116] on div "Praxis Polishing Discs Refill 3009C" at bounding box center [451, 115] width 94 height 12
drag, startPoint x: 403, startPoint y: 138, endPoint x: 451, endPoint y: 178, distance: 62.2
click at [449, 145] on div "Praxis Polishing Discs Refill 3009F" at bounding box center [451, 144] width 94 height 12
drag, startPoint x: 406, startPoint y: 181, endPoint x: 450, endPoint y: 179, distance: 44.7
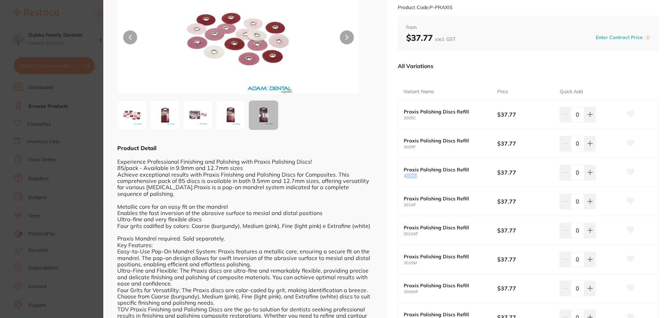
click at [450, 179] on div "Praxis Polishing Discs Refill 3009M $37.77 0" at bounding box center [528, 172] width 260 height 29
drag, startPoint x: 461, startPoint y: 208, endPoint x: 433, endPoint y: 206, distance: 28.4
click at [436, 207] on div "Praxis Polishing Discs Refill 3010F $37.77 0" at bounding box center [528, 201] width 260 height 29
drag, startPoint x: 402, startPoint y: 201, endPoint x: 428, endPoint y: 241, distance: 47.4
click at [421, 205] on div "Praxis Polishing Discs Refill 3010F $37.77 0" at bounding box center [528, 201] width 260 height 29
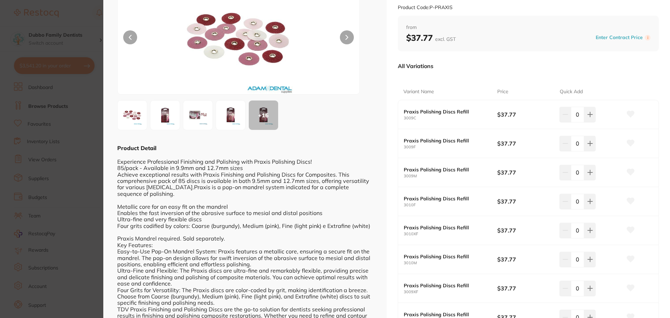
drag, startPoint x: 431, startPoint y: 241, endPoint x: 421, endPoint y: 237, distance: 10.5
click at [431, 241] on div "Praxis Polishing Discs Refill 3010XF $37.77 0" at bounding box center [528, 230] width 260 height 29
click at [226, 119] on img at bounding box center [230, 115] width 25 height 25
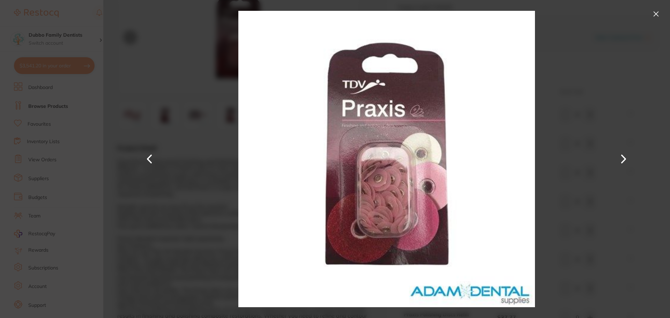
click at [57, 119] on section "Praxis Polishing Discs 85/pk finishing & polishing by [PERSON_NAME] Product Cod…" at bounding box center [335, 159] width 670 height 318
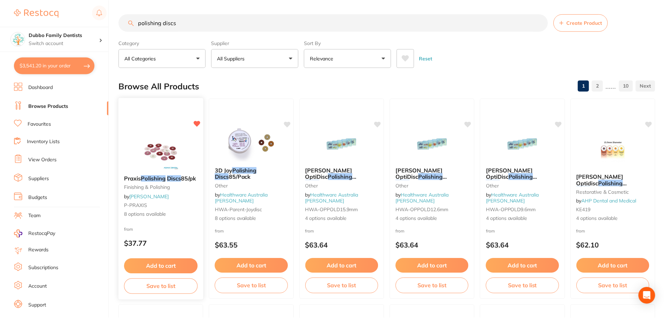
scroll to position [35, 0]
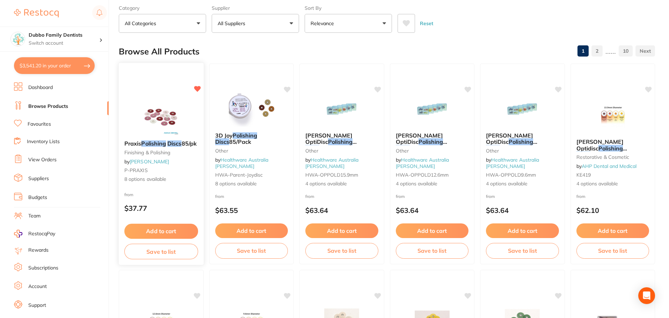
click at [175, 131] on img at bounding box center [161, 117] width 46 height 35
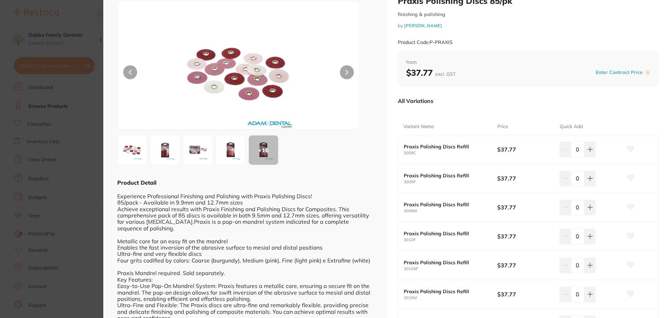
scroll to position [35, 0]
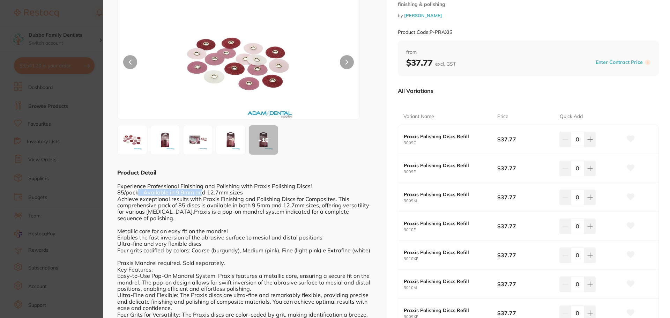
drag, startPoint x: 137, startPoint y: 192, endPoint x: 199, endPoint y: 190, distance: 61.8
click at [199, 190] on div "Experience Professional Finishing and Polishing with Praxis Polishing Discs! 85…" at bounding box center [245, 272] width 256 height 193
click at [198, 206] on div "Experience Professional Finishing and Polishing with Praxis Polishing Discs! 85…" at bounding box center [245, 272] width 256 height 193
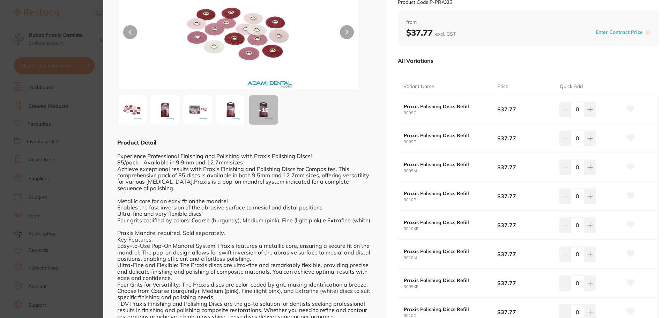
scroll to position [70, 0]
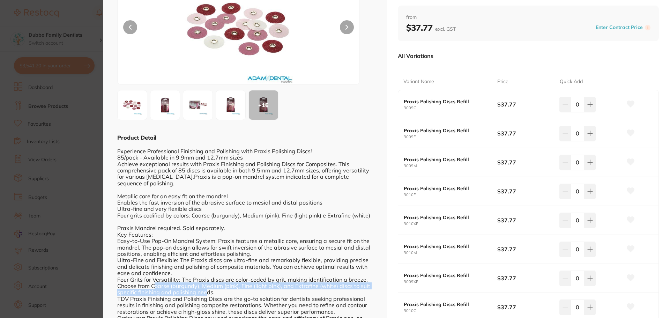
drag, startPoint x: 155, startPoint y: 287, endPoint x: 206, endPoint y: 290, distance: 50.7
click at [206, 290] on div "Experience Professional Finishing and Polishing with Praxis Polishing Discs! 85…" at bounding box center [245, 237] width 256 height 193
click at [200, 285] on div "Experience Professional Finishing and Polishing with Praxis Polishing Discs! 85…" at bounding box center [245, 237] width 256 height 193
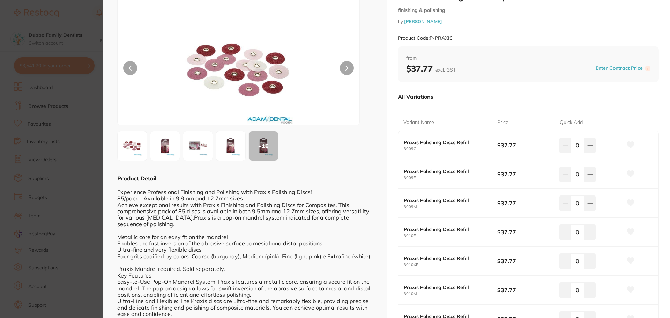
scroll to position [0, 0]
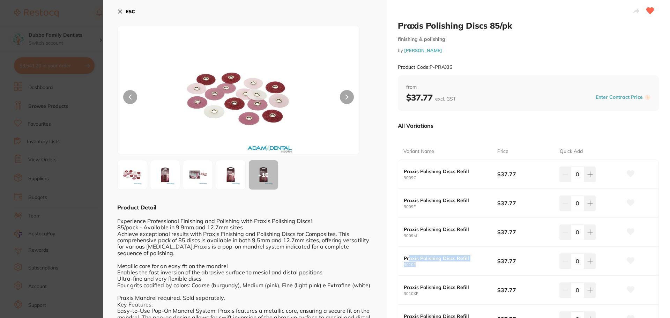
drag, startPoint x: 408, startPoint y: 261, endPoint x: 415, endPoint y: 263, distance: 7.5
click at [415, 263] on div "Praxis Polishing Discs Refill 3010F" at bounding box center [451, 262] width 94 height 12
drag, startPoint x: 409, startPoint y: 235, endPoint x: 416, endPoint y: 233, distance: 7.6
click at [416, 233] on div "Praxis Polishing Discs Refill 3009M" at bounding box center [451, 233] width 94 height 12
click at [411, 194] on div "Praxis Polishing Discs Refill 3009F $37.77 0" at bounding box center [528, 203] width 260 height 29
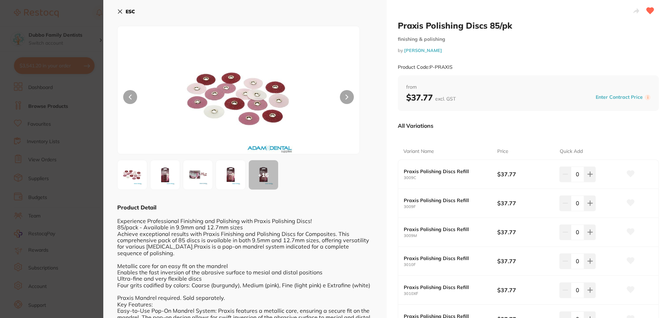
click at [408, 178] on small "3009C" at bounding box center [451, 178] width 94 height 5
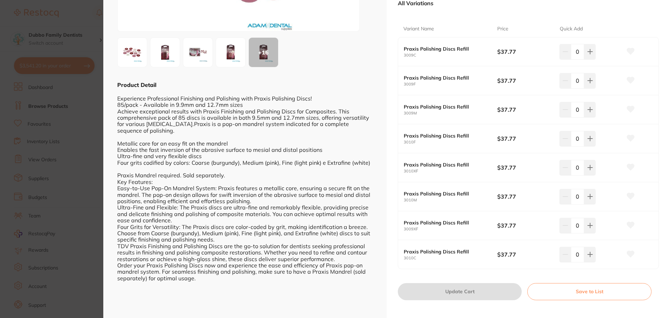
scroll to position [130, 0]
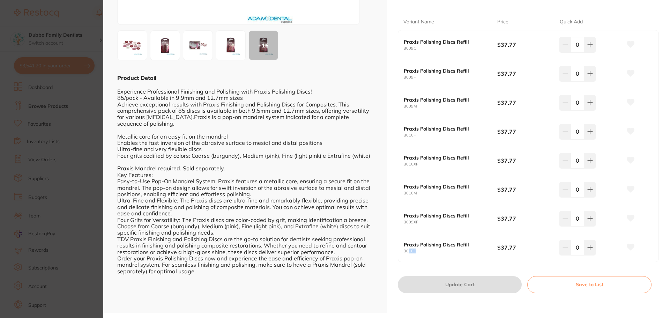
drag, startPoint x: 408, startPoint y: 251, endPoint x: 419, endPoint y: 249, distance: 11.7
click at [419, 249] on small "3010C" at bounding box center [451, 251] width 94 height 5
click at [421, 253] on small "3010C" at bounding box center [451, 251] width 94 height 5
drag, startPoint x: 245, startPoint y: 112, endPoint x: 298, endPoint y: 112, distance: 53.1
click at [298, 112] on div "Experience Professional Finishing and Polishing with Praxis Polishing Discs! 85…" at bounding box center [245, 178] width 256 height 193
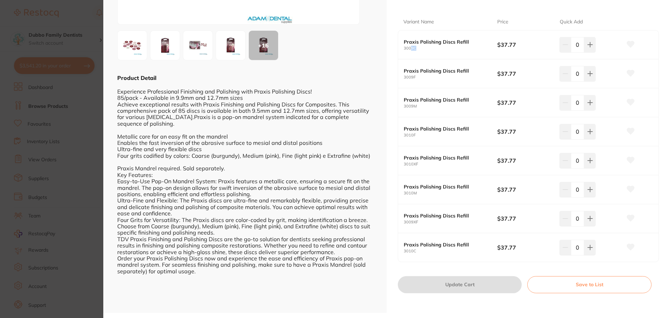
drag, startPoint x: 410, startPoint y: 46, endPoint x: 419, endPoint y: 47, distance: 9.1
click at [419, 47] on small "3009C" at bounding box center [451, 48] width 94 height 5
click at [420, 53] on div "Praxis Polishing Discs Refill 3009C $37.77 0" at bounding box center [528, 44] width 260 height 29
drag, startPoint x: 407, startPoint y: 47, endPoint x: 420, endPoint y: 48, distance: 12.9
click at [420, 48] on small "3009C" at bounding box center [451, 48] width 94 height 5
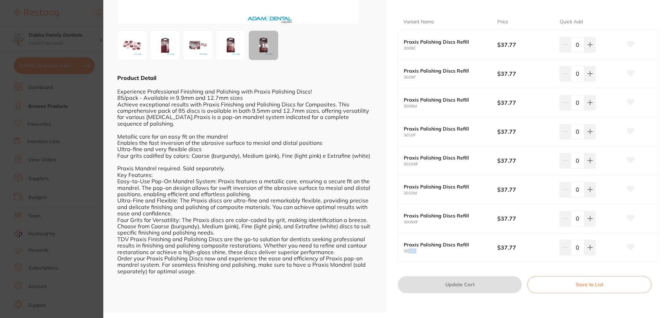
drag, startPoint x: 408, startPoint y: 253, endPoint x: 420, endPoint y: 252, distance: 12.3
click at [420, 252] on small "3010C" at bounding box center [451, 251] width 94 height 5
click at [428, 253] on small "3010C" at bounding box center [451, 251] width 94 height 5
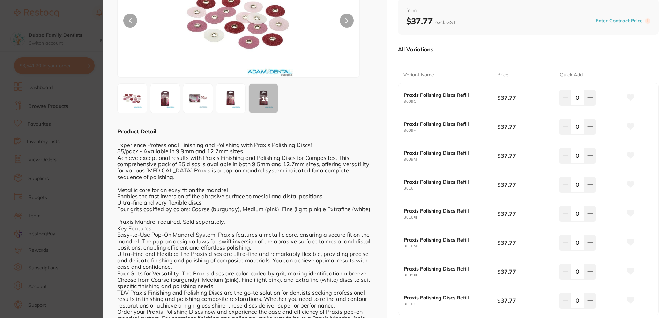
scroll to position [0, 0]
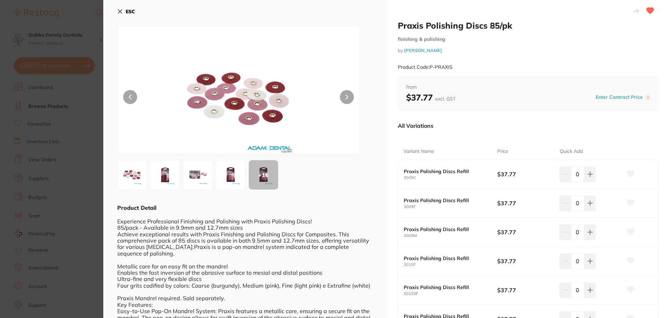
click at [50, 87] on section "Praxis Polishing Discs 85/pk finishing & polishing by [PERSON_NAME] Product Cod…" at bounding box center [335, 159] width 670 height 318
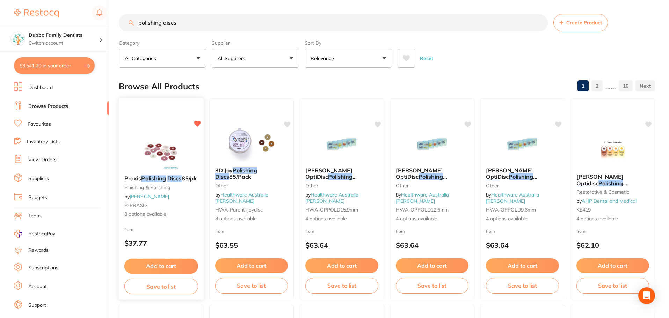
click at [168, 182] on b "Praxis Polishing Discs 85/pk" at bounding box center [161, 178] width 74 height 7
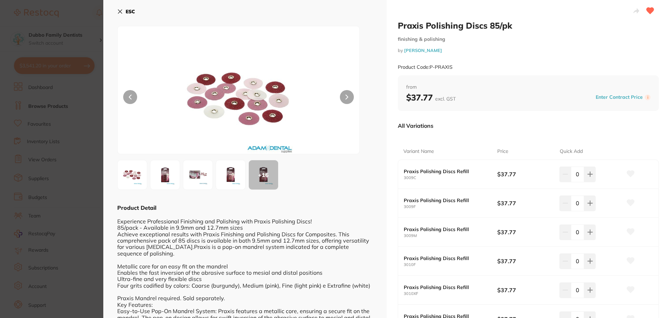
click at [262, 181] on div "+ 16" at bounding box center [263, 174] width 29 height 29
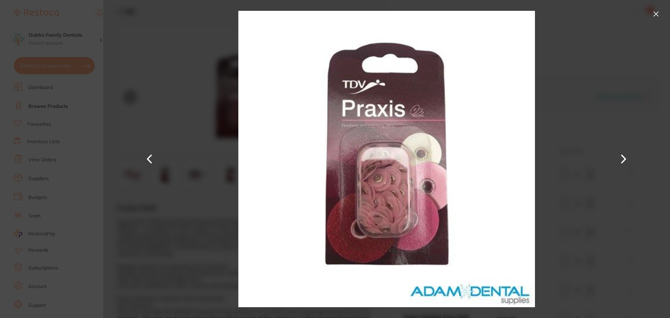
click at [86, 164] on section "Praxis Polishing Discs 85/pk finishing & polishing by [PERSON_NAME] Product Cod…" at bounding box center [335, 159] width 670 height 318
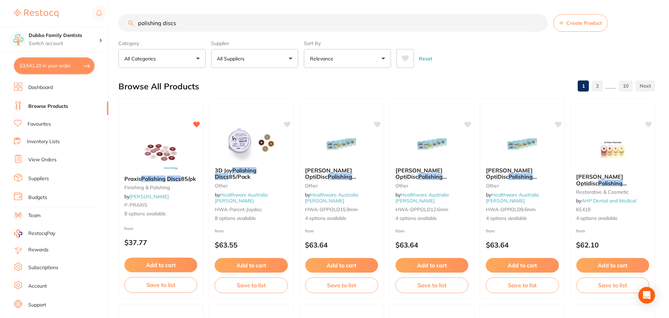
scroll to position [5, 0]
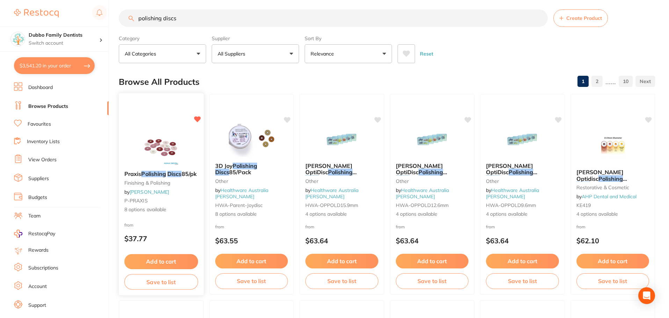
click at [156, 149] on img at bounding box center [161, 147] width 46 height 35
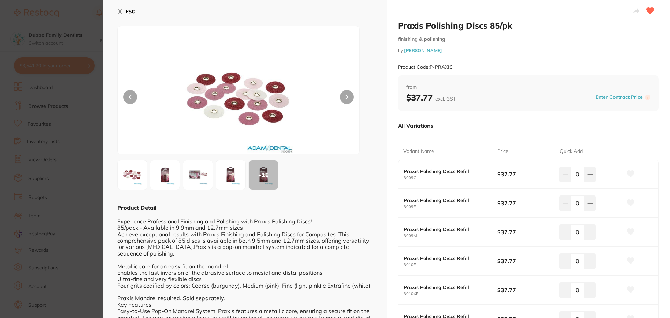
scroll to position [35, 0]
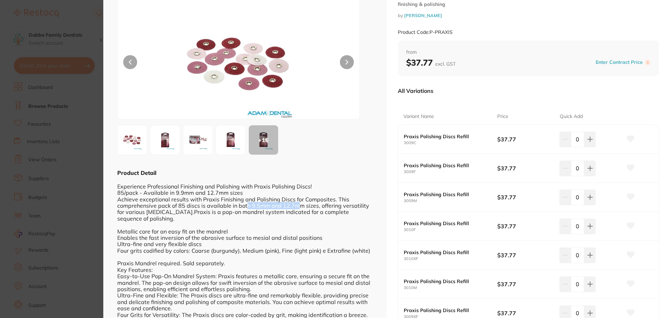
drag, startPoint x: 246, startPoint y: 205, endPoint x: 296, endPoint y: 207, distance: 49.9
click at [296, 207] on div "Experience Professional Finishing and Polishing with Praxis Polishing Discs! 85…" at bounding box center [245, 273] width 256 height 193
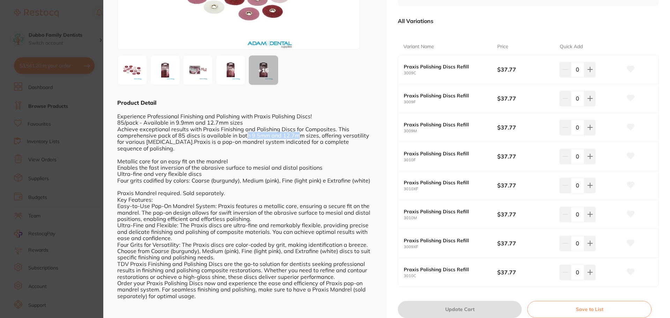
scroll to position [130, 0]
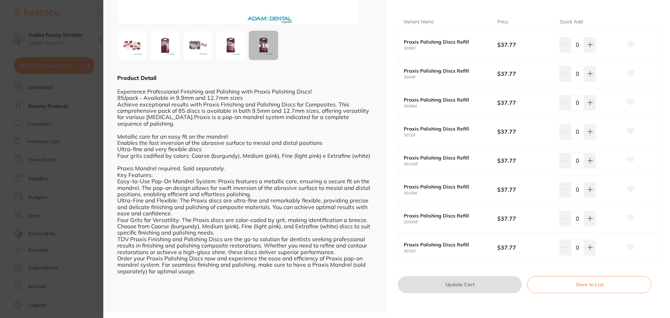
click at [458, 252] on small "3010C" at bounding box center [451, 251] width 94 height 5
click at [588, 250] on icon at bounding box center [591, 248] width 6 height 6
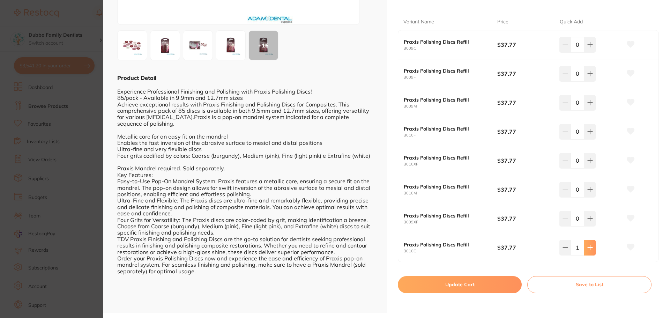
click at [588, 250] on icon at bounding box center [591, 248] width 6 height 6
type input "3"
click at [462, 285] on button "Update Cart" at bounding box center [460, 284] width 124 height 17
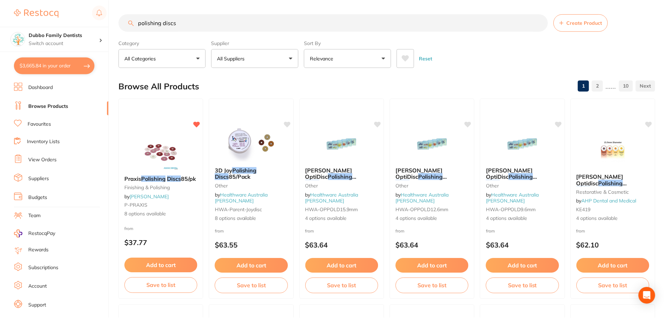
scroll to position [5, 0]
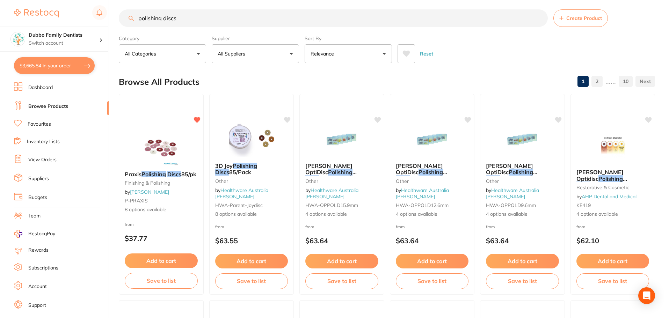
drag, startPoint x: 234, startPoint y: 24, endPoint x: 0, endPoint y: 18, distance: 234.3
click at [0, 18] on div "$3,665.84 Dubbo Family Dentists Switch account Dubbo Family Dentists $3,665.84 …" at bounding box center [334, 154] width 669 height 318
type input "cord packer"
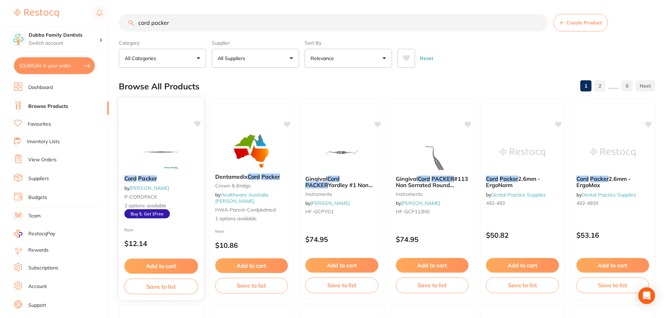
click at [165, 138] on img at bounding box center [161, 151] width 46 height 35
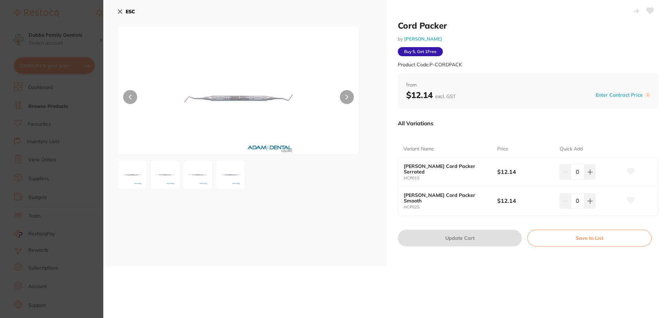
click at [169, 174] on img at bounding box center [165, 174] width 25 height 25
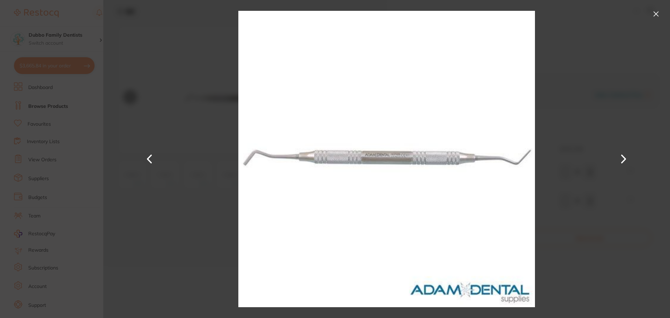
click at [655, 8] on button at bounding box center [656, 13] width 11 height 11
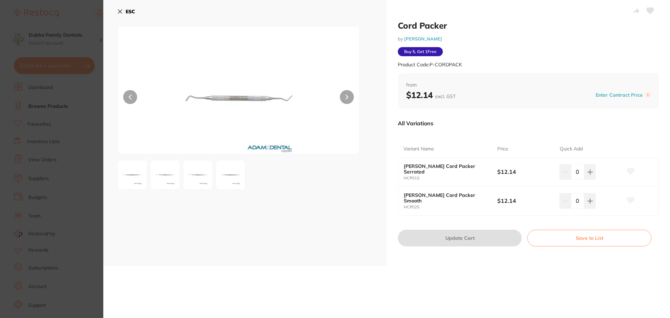
click at [118, 12] on icon at bounding box center [120, 12] width 6 height 6
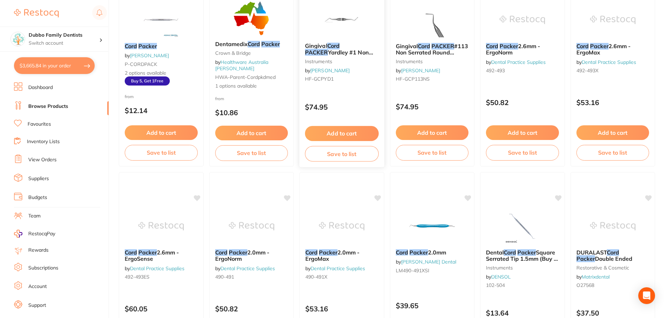
scroll to position [27, 0]
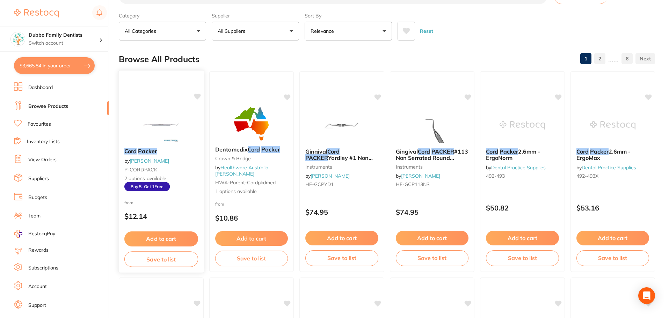
click at [160, 149] on b "Cord Packer" at bounding box center [161, 151] width 74 height 7
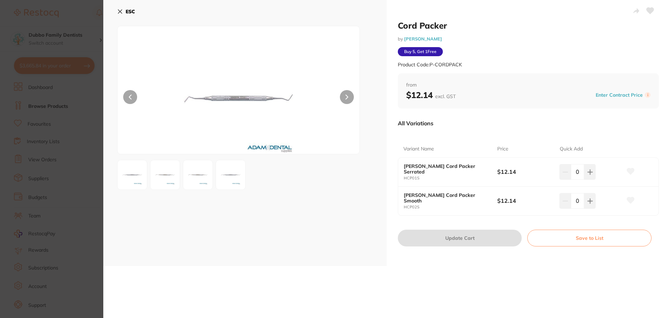
click at [232, 173] on img at bounding box center [230, 174] width 25 height 25
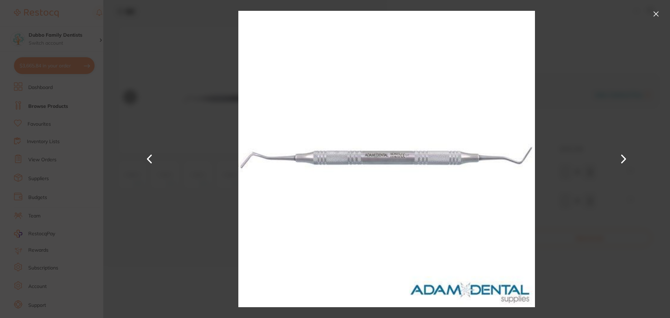
click at [145, 154] on button at bounding box center [149, 159] width 17 height 159
click at [660, 16] on button at bounding box center [656, 13] width 11 height 11
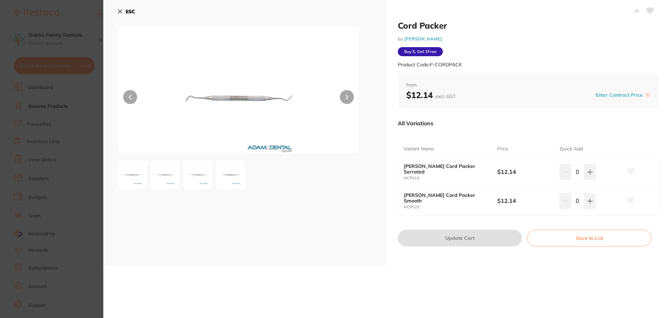
scroll to position [435, 0]
